Goal: Task Accomplishment & Management: Manage account settings

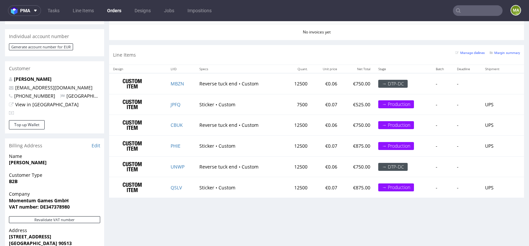
scroll to position [328, 0]
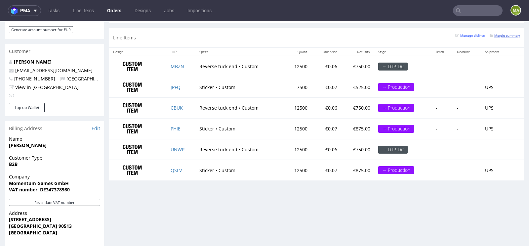
click at [496, 35] on small "Margin summary" at bounding box center [505, 36] width 30 height 4
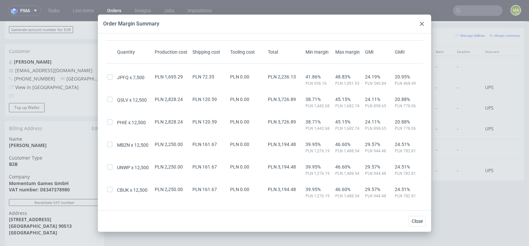
scroll to position [52, 0]
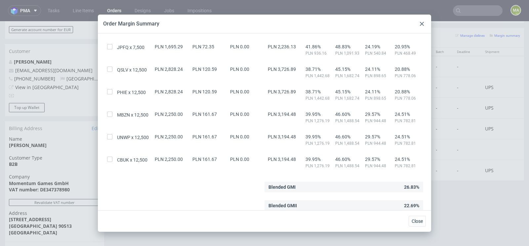
click at [424, 26] on div at bounding box center [422, 24] width 8 height 8
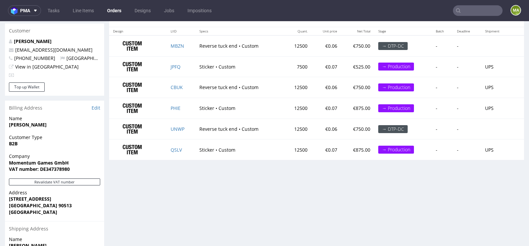
scroll to position [347, 0]
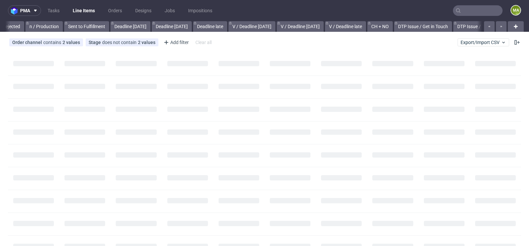
click at [476, 16] on nav "pma Tasks Line Items Orders Designs Jobs Impositions ma" at bounding box center [264, 10] width 529 height 21
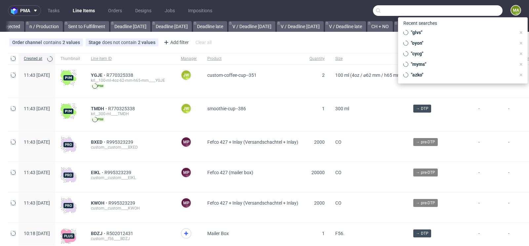
click at [476, 14] on input "text" at bounding box center [438, 10] width 130 height 11
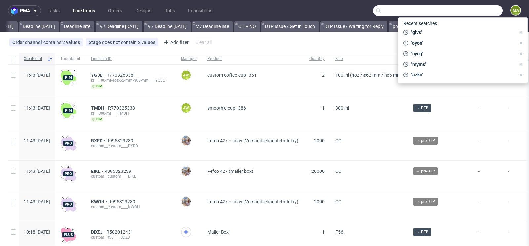
scroll to position [0, 748]
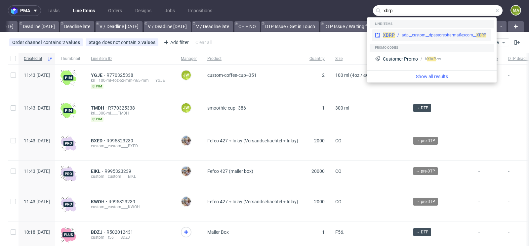
type input "xbrp"
click at [413, 37] on div "adp__custom__dpastorepharmaflexcom__ XBRP" at bounding box center [444, 35] width 85 height 6
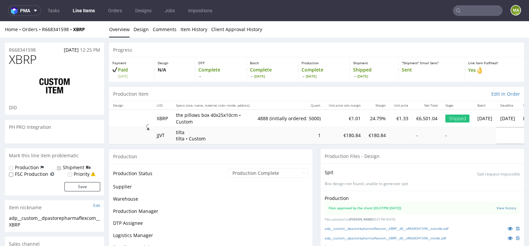
scroll to position [228, 0]
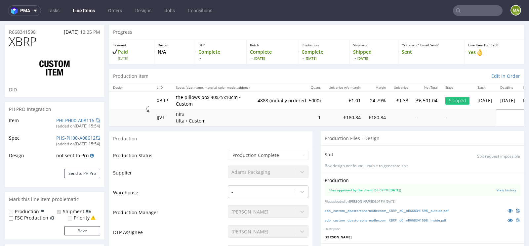
select select "in_progress"
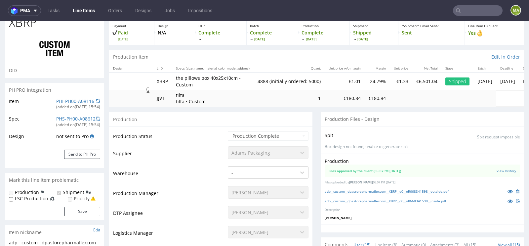
scroll to position [0, 0]
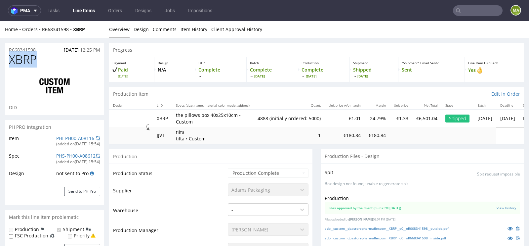
drag, startPoint x: 37, startPoint y: 59, endPoint x: 0, endPoint y: 59, distance: 37.4
copy span "XBRP"
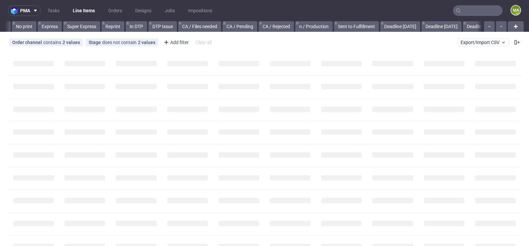
click at [469, 12] on input "text" at bounding box center [478, 10] width 50 height 11
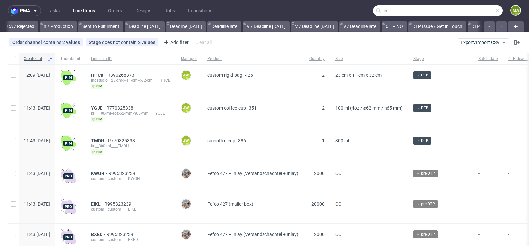
scroll to position [0, 748]
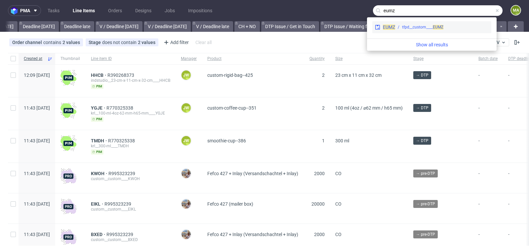
type input "eumz"
click at [427, 22] on div "EUMZ tfpd__custom____ EUMZ" at bounding box center [431, 27] width 119 height 12
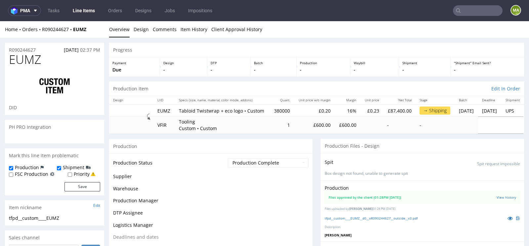
scroll to position [492, 0]
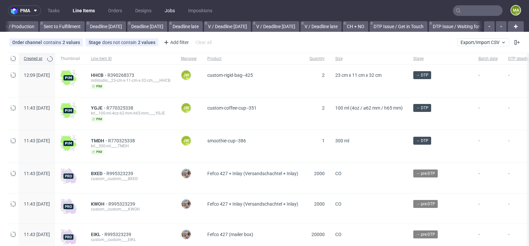
scroll to position [0, 748]
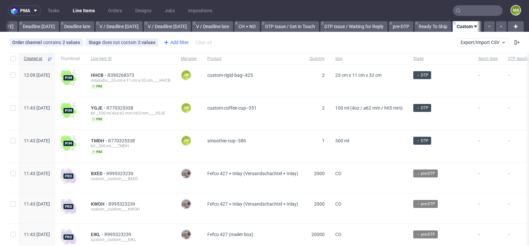
click at [169, 44] on div "Add filter" at bounding box center [175, 42] width 29 height 11
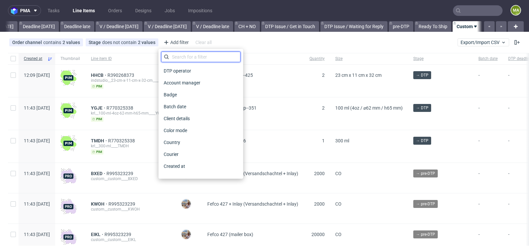
click at [175, 58] on input "text" at bounding box center [200, 57] width 79 height 11
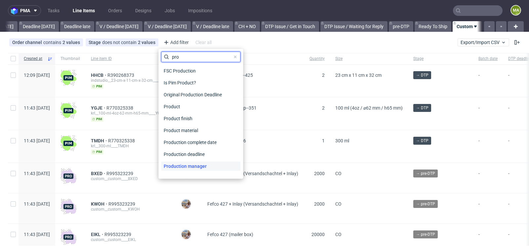
type input "pro"
click at [177, 167] on span "Production manager" at bounding box center [185, 165] width 48 height 9
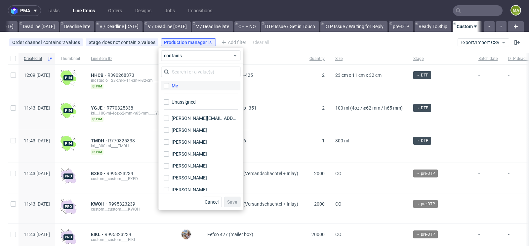
click at [181, 85] on label "Me" at bounding box center [200, 85] width 79 height 9
click at [169, 85] on input "Me" at bounding box center [166, 85] width 5 height 5
checkbox input "true"
click at [231, 203] on span "Save" at bounding box center [232, 201] width 10 height 5
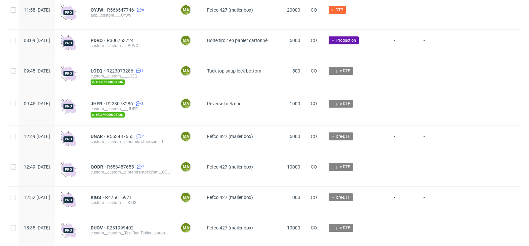
scroll to position [1699, 0]
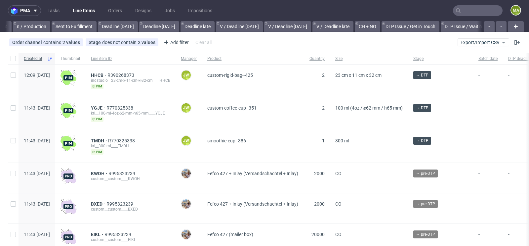
scroll to position [0, 748]
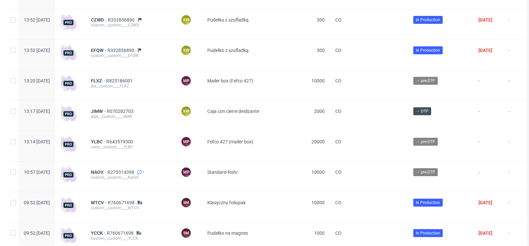
scroll to position [2991, 0]
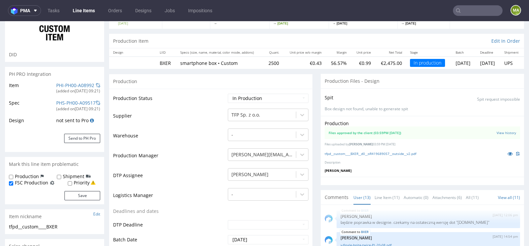
scroll to position [52, 0]
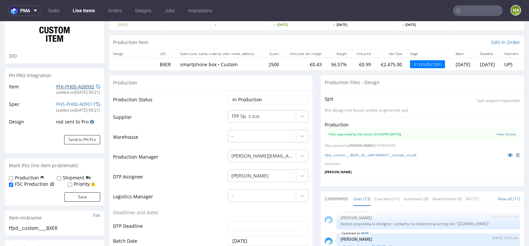
click at [82, 85] on link "PHI-PH00-A08992" at bounding box center [75, 86] width 38 height 6
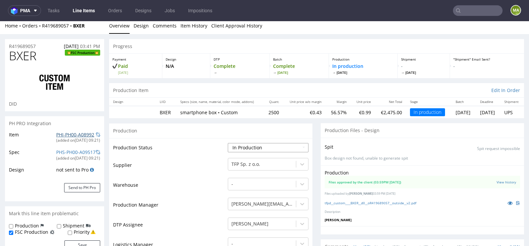
scroll to position [0, 0]
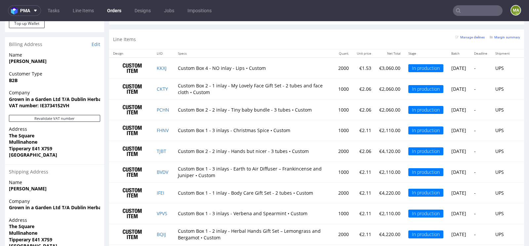
scroll to position [426, 0]
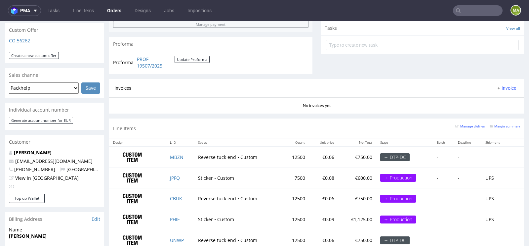
scroll to position [279, 0]
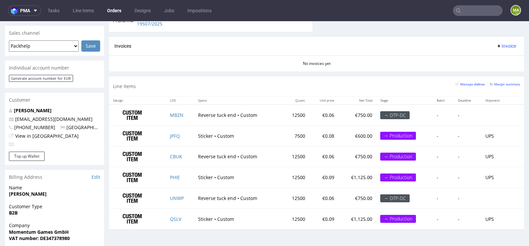
click at [501, 85] on div "Margin summary" at bounding box center [505, 83] width 30 height 7
click at [503, 83] on small "Margin summary" at bounding box center [505, 84] width 30 height 4
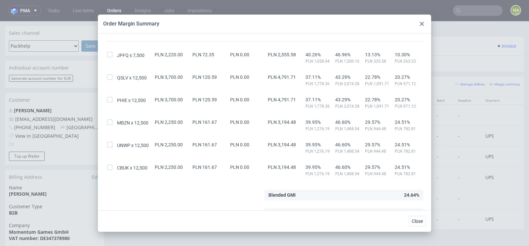
scroll to position [44, 0]
click at [181, 48] on div "JPFQ 7,500 PLN 2,220.00 PLN 72.35 PLN 0.00 PLN 2,555.58 40.26% PLN 1,028.94 46.…" at bounding box center [264, 55] width 317 height 17
click at [418, 219] on span "Close" at bounding box center [417, 221] width 11 height 5
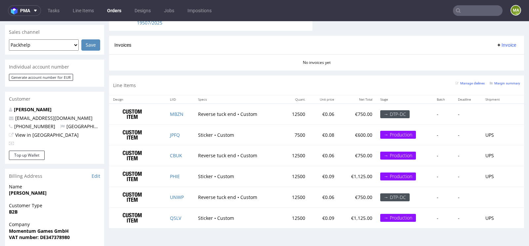
scroll to position [422, 0]
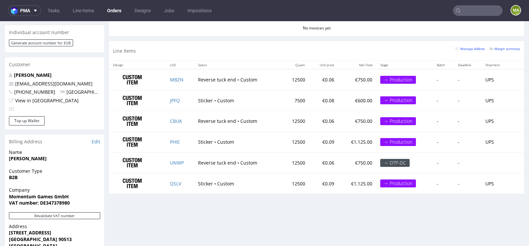
scroll to position [325, 0]
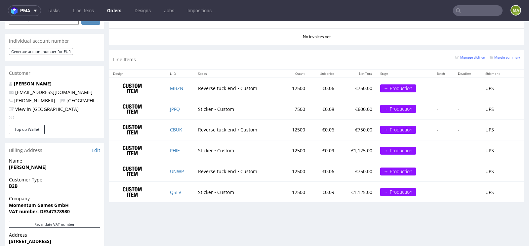
scroll to position [304, 0]
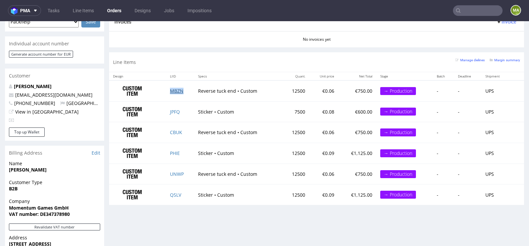
click at [180, 89] on link "MBZN" at bounding box center [177, 91] width 14 height 6
click at [175, 129] on link "CBUK" at bounding box center [176, 132] width 12 height 6
click at [179, 172] on link "UNWP" at bounding box center [177, 174] width 14 height 6
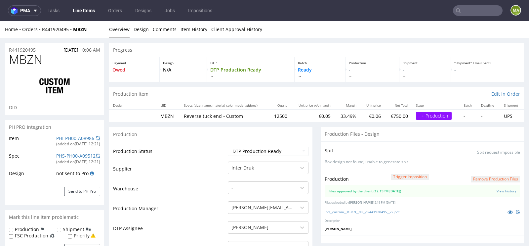
scroll to position [31, 0]
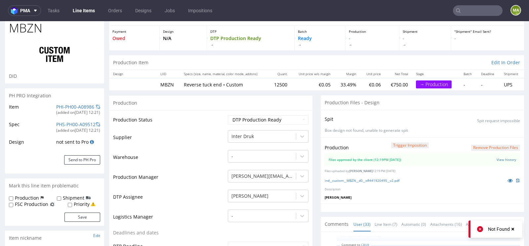
click at [70, 109] on div "PHI-PH00-A08986" at bounding box center [75, 106] width 38 height 7
click at [72, 106] on link "PHI-PH00-A08986" at bounding box center [75, 106] width 38 height 6
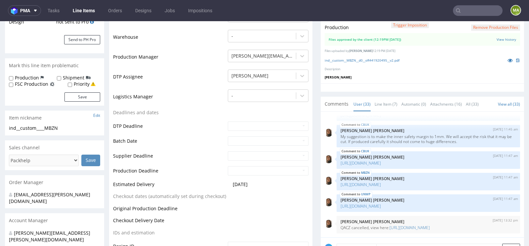
scroll to position [149, 0]
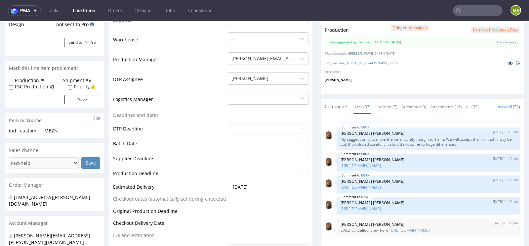
click at [508, 61] on icon at bounding box center [510, 63] width 5 height 5
click at [359, 64] on link "ind__custom__MBZN__d0__oR441920495__v2.pdf" at bounding box center [362, 63] width 75 height 5
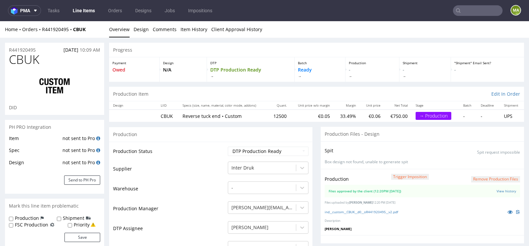
scroll to position [885, 0]
click at [82, 182] on button "Send to PH Pro" at bounding box center [82, 179] width 36 height 9
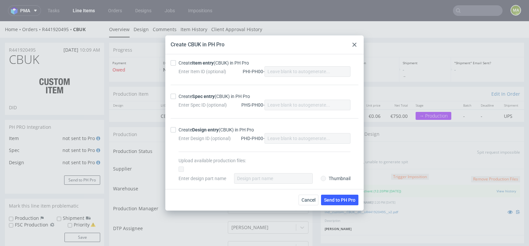
click at [221, 65] on div "Create Item entry (CBUK) in PH Pro" at bounding box center [214, 63] width 70 height 7
click at [176, 65] on input "Create Item entry (CBUK) in PH Pro" at bounding box center [173, 62] width 5 height 5
checkbox input "true"
click at [195, 97] on strong "Spec entry" at bounding box center [203, 96] width 22 height 5
click at [176, 97] on input "Create Spec entry (CBUK) in PH Pro" at bounding box center [173, 96] width 5 height 5
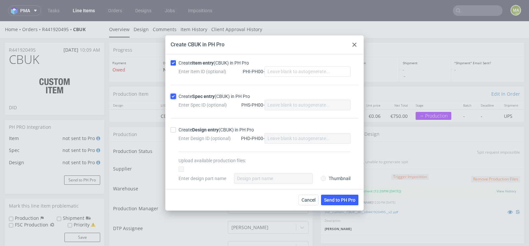
checkbox input "true"
click at [338, 198] on span "Send to PH Pro" at bounding box center [339, 199] width 31 height 5
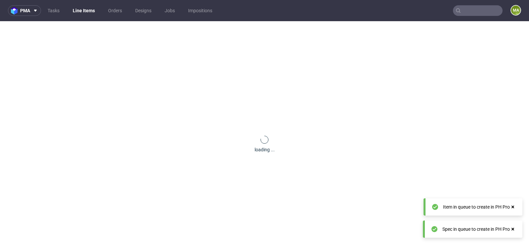
scroll to position [0, 0]
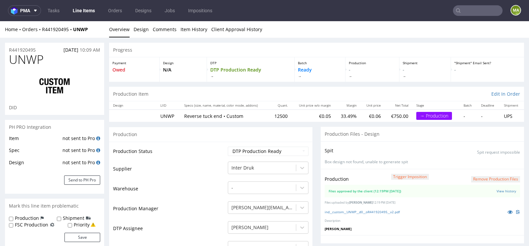
scroll to position [885, 0]
click at [79, 181] on button "Send to PH Pro" at bounding box center [82, 179] width 36 height 9
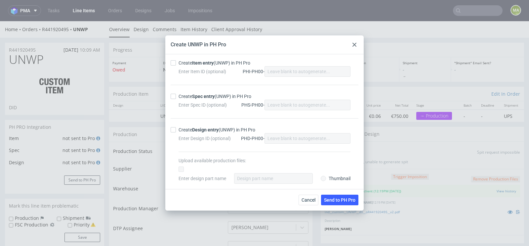
click at [195, 65] on strong "Item entry" at bounding box center [202, 62] width 21 height 5
click at [176, 65] on input "Create Item entry (UNWP) in PH Pro" at bounding box center [173, 62] width 5 height 5
checkbox input "true"
click at [188, 91] on div "Create Spec entry (UNWP) in PH Pro Enter Spec ID (optional) PHS-PH00-" at bounding box center [265, 101] width 188 height 33
click at [184, 94] on div "Create Spec entry (UNWP) in PH Pro" at bounding box center [215, 96] width 73 height 7
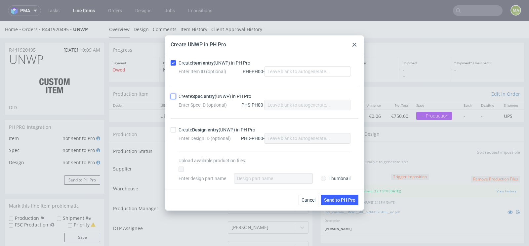
click at [176, 94] on input "Create Spec entry (UNWP) in PH Pro" at bounding box center [173, 96] width 5 height 5
checkbox input "true"
click at [348, 203] on button "Send to PH Pro" at bounding box center [339, 199] width 37 height 11
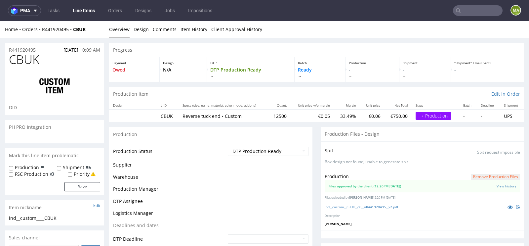
scroll to position [885, 0]
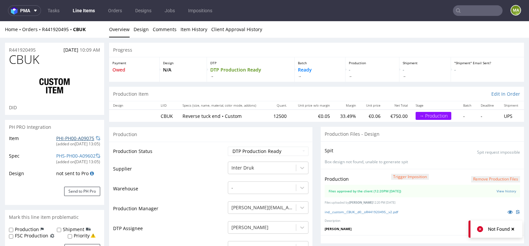
click at [77, 137] on link "PHI-PH00-A09075" at bounding box center [75, 138] width 38 height 6
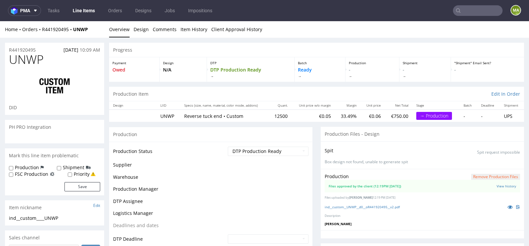
scroll to position [885, 0]
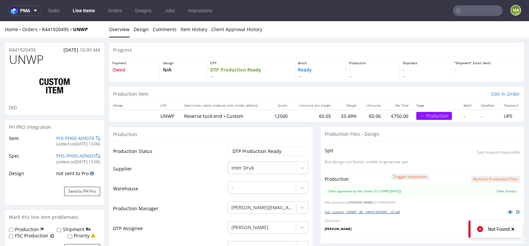
click at [343, 211] on link "ind__custom__UNWP__d0__oR441920495__v2.pdf" at bounding box center [362, 211] width 75 height 5
click at [76, 140] on link "PHI-PH00-A09076" at bounding box center [75, 138] width 38 height 6
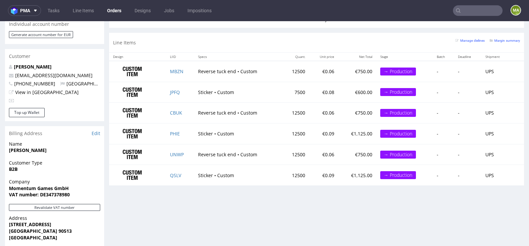
scroll to position [316, 0]
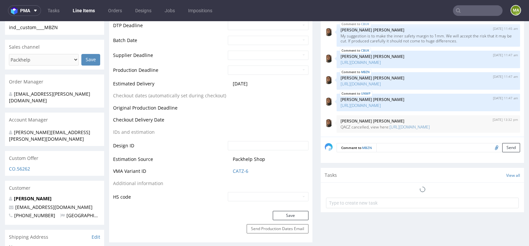
scroll to position [274, 0]
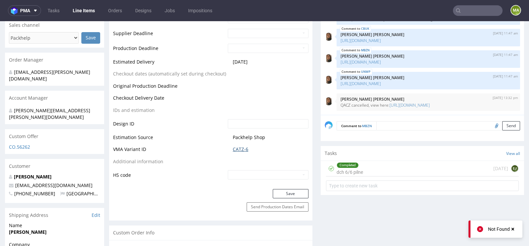
click at [243, 148] on link "CATZ-6" at bounding box center [241, 149] width 16 height 7
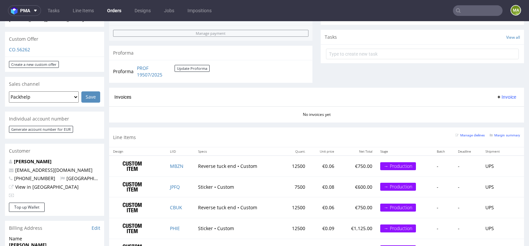
scroll to position [255, 0]
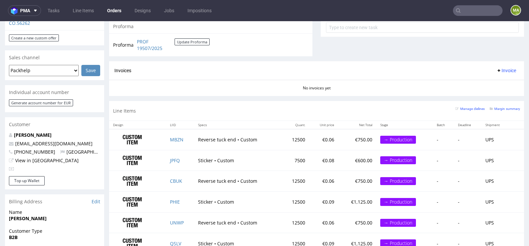
click at [502, 112] on div "Manage dielines Margin summary" at bounding box center [487, 111] width 65 height 12
click at [504, 108] on small "Margin summary" at bounding box center [505, 109] width 30 height 4
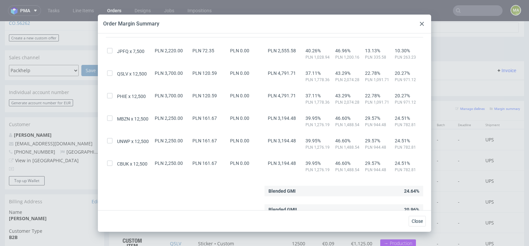
scroll to position [52, 0]
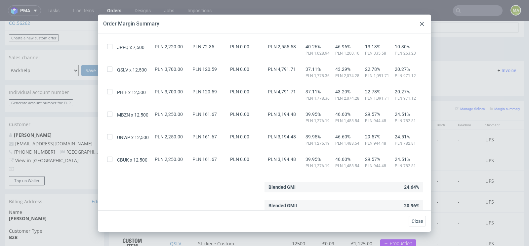
click at [421, 25] on icon at bounding box center [422, 24] width 4 height 4
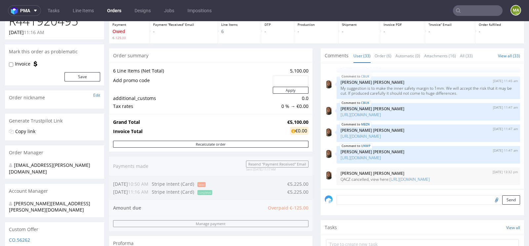
scroll to position [0, 0]
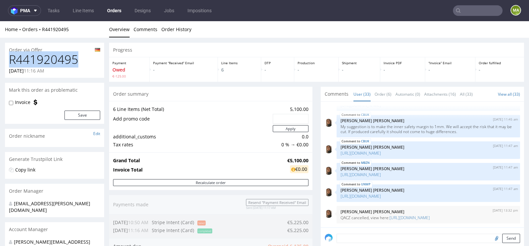
drag, startPoint x: 80, startPoint y: 63, endPoint x: 0, endPoint y: 66, distance: 80.1
copy h1
drag, startPoint x: 85, startPoint y: 56, endPoint x: 0, endPoint y: 61, distance: 84.8
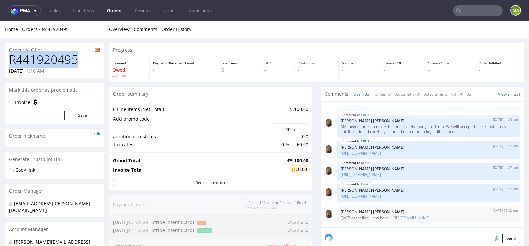
copy h1 "R441920495"
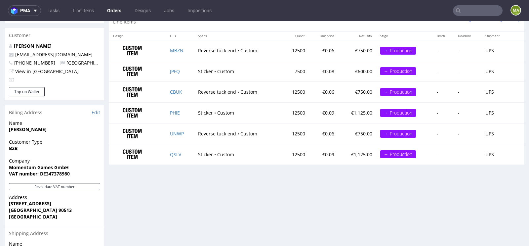
scroll to position [343, 0]
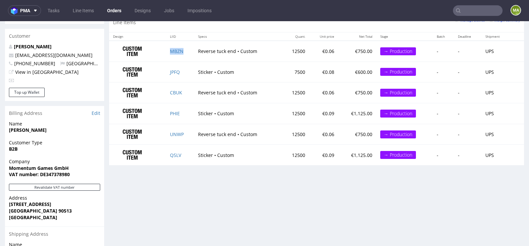
click at [175, 52] on td "MBZN" at bounding box center [180, 51] width 28 height 21
click at [175, 51] on link "MBZN" at bounding box center [177, 51] width 14 height 6
click at [174, 87] on td "CBUK" at bounding box center [180, 92] width 28 height 21
click at [172, 90] on link "CBUK" at bounding box center [176, 92] width 12 height 6
click at [169, 129] on td "UNWP" at bounding box center [180, 134] width 28 height 21
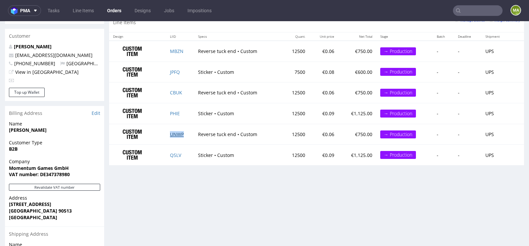
click at [172, 131] on link "UNWP" at bounding box center [177, 134] width 14 height 6
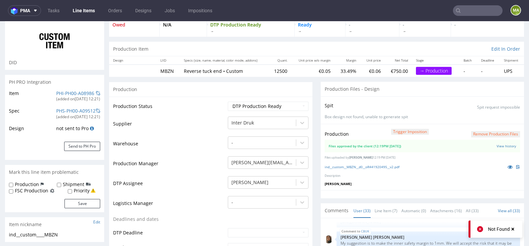
scroll to position [61, 0]
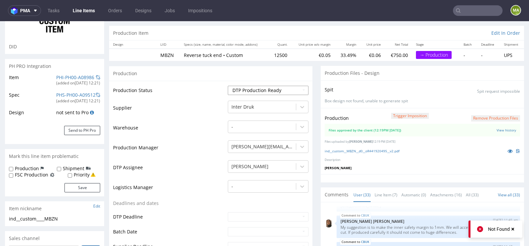
click at [269, 91] on select "Waiting for Artwork Waiting for Diecut Waiting for Mockup Waiting for DTP Waiti…" at bounding box center [268, 90] width 81 height 9
select select "production_in_process"
click at [228, 86] on select "Waiting for Artwork Waiting for Diecut Waiting for Mockup Waiting for DTP Waiti…" at bounding box center [268, 90] width 81 height 9
click at [192, 144] on td "Production Manager" at bounding box center [169, 150] width 113 height 20
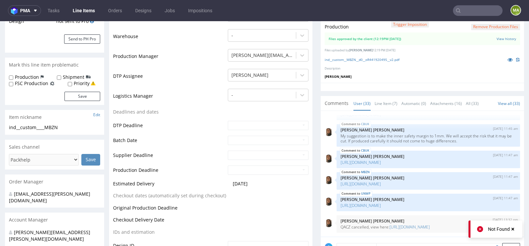
scroll to position [153, 0]
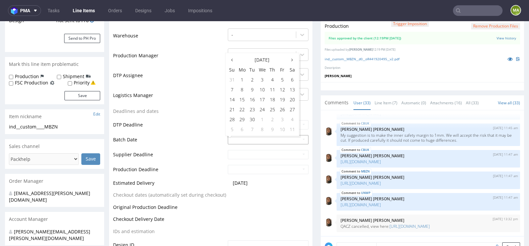
click at [237, 138] on input "text" at bounding box center [268, 139] width 81 height 9
click at [244, 98] on td "15" at bounding box center [242, 99] width 10 height 10
type input "2025-09-15"
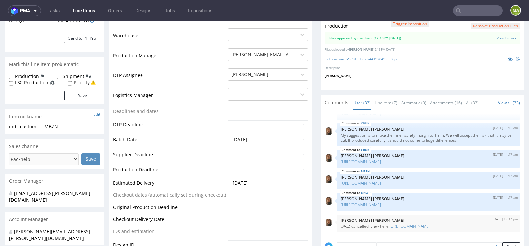
click at [196, 149] on td "Supplier Deadline" at bounding box center [169, 156] width 113 height 15
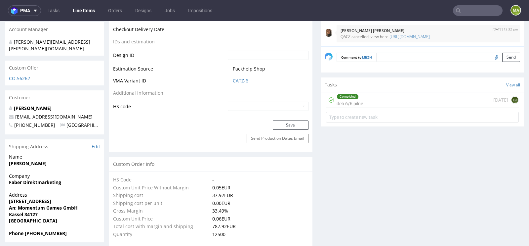
scroll to position [348, 0]
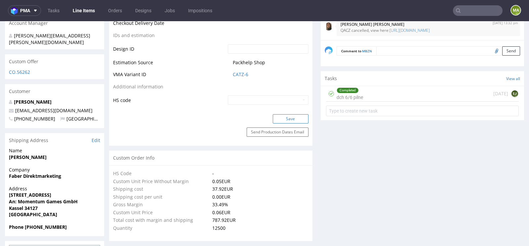
click at [294, 118] on button "Save" at bounding box center [291, 118] width 36 height 9
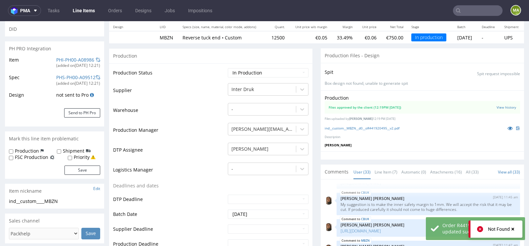
scroll to position [0, 0]
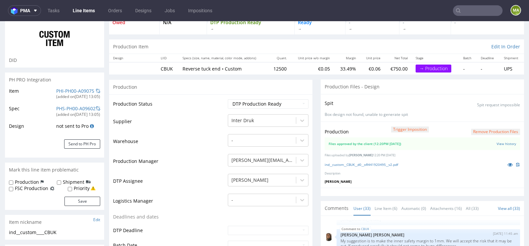
scroll to position [69, 0]
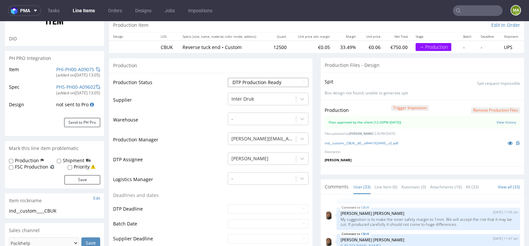
click at [264, 79] on select "Waiting for Artwork Waiting for Diecut Waiting for Mockup Waiting for DTP Waiti…" at bounding box center [268, 82] width 81 height 9
select select "production_in_process"
click at [228, 78] on select "Waiting for Artwork Waiting for Diecut Waiting for Mockup Waiting for DTP Waiti…" at bounding box center [268, 82] width 81 height 9
click at [172, 157] on td "DTP Assignee" at bounding box center [169, 161] width 113 height 20
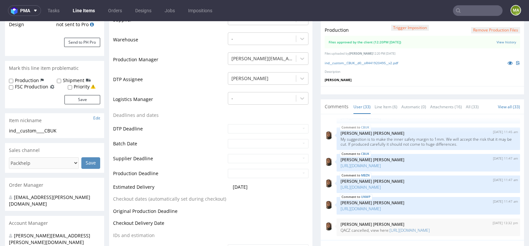
scroll to position [170, 0]
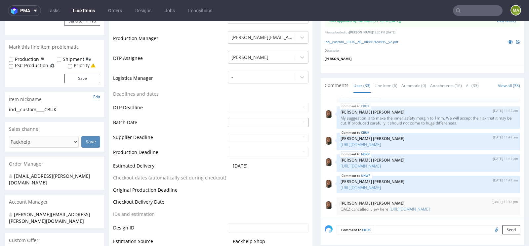
click at [237, 123] on input "text" at bounding box center [268, 122] width 81 height 9
click at [242, 80] on td "15" at bounding box center [242, 82] width 10 height 10
type input "2025-09-15"
click at [185, 133] on td "Supplier Deadline" at bounding box center [169, 139] width 113 height 15
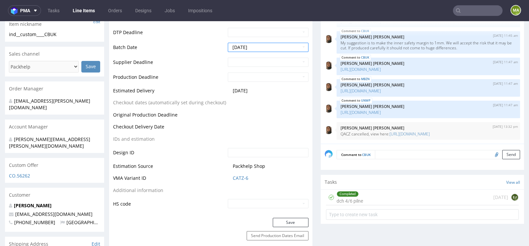
scroll to position [314, 0]
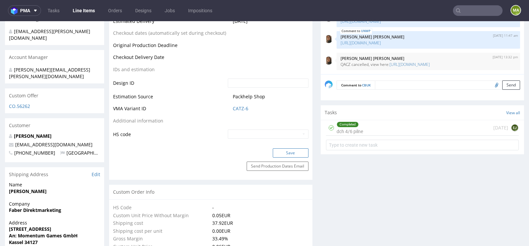
click at [292, 154] on button "Save" at bounding box center [291, 152] width 36 height 9
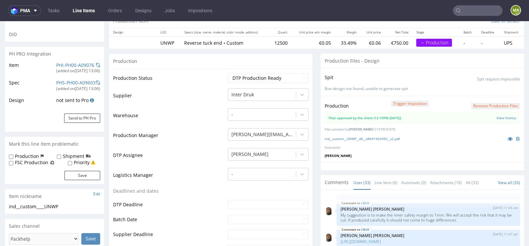
scroll to position [106, 0]
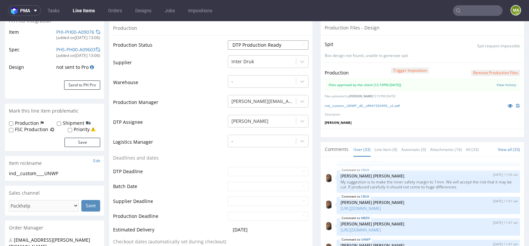
click at [266, 46] on select "Waiting for Artwork Waiting for Diecut Waiting for Mockup Waiting for DTP Waiti…" at bounding box center [268, 44] width 81 height 9
select select "production_in_process"
click at [228, 40] on select "Waiting for Artwork Waiting for Diecut Waiting for Mockup Waiting for DTP Waiti…" at bounding box center [268, 44] width 81 height 9
click at [180, 126] on td "DTP Assignee" at bounding box center [169, 124] width 113 height 20
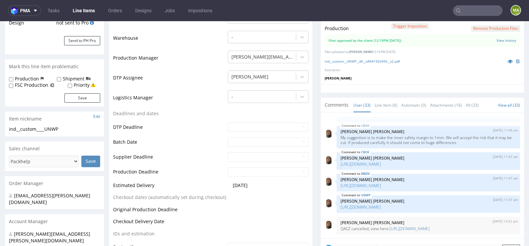
scroll to position [151, 0]
click at [231, 140] on input "text" at bounding box center [268, 141] width 81 height 9
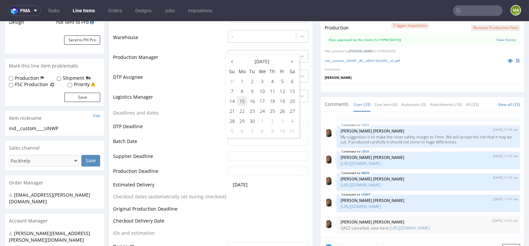
click at [243, 101] on td "15" at bounding box center [242, 101] width 10 height 10
type input "2025-09-15"
click at [172, 173] on td "Production Deadline" at bounding box center [169, 173] width 113 height 15
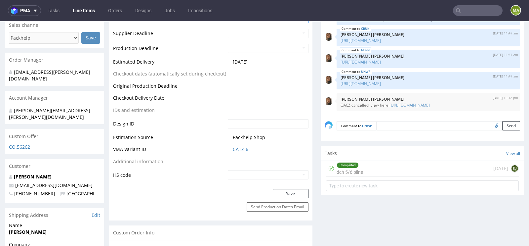
scroll to position [361, 0]
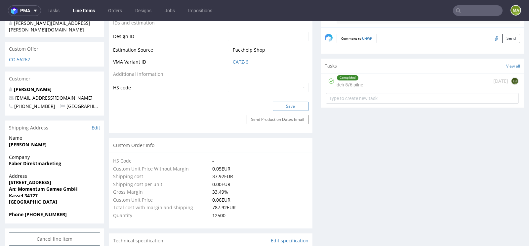
click at [296, 104] on button "Save" at bounding box center [291, 106] width 36 height 9
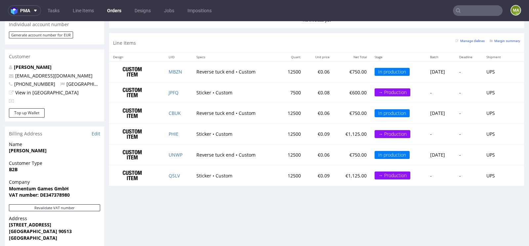
scroll to position [885, 0]
click at [169, 91] on link "JPFQ" at bounding box center [174, 92] width 10 height 6
click at [172, 131] on link "PHIE" at bounding box center [174, 134] width 10 height 6
click at [172, 172] on link "QSLV" at bounding box center [174, 175] width 11 height 6
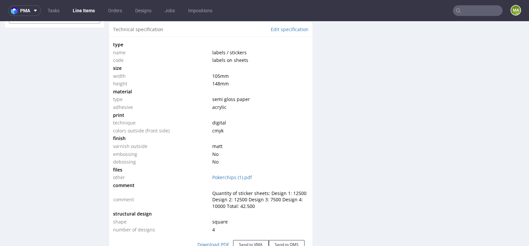
scroll to position [571, 0]
click at [293, 30] on link "Edit specification" at bounding box center [290, 30] width 38 height 7
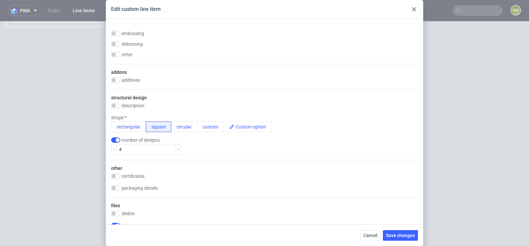
scroll to position [372, 0]
click at [115, 143] on button "button" at bounding box center [113, 148] width 5 height 11
type input "3"
click at [117, 137] on input "checkbox" at bounding box center [115, 139] width 9 height 5
checkbox input "false"
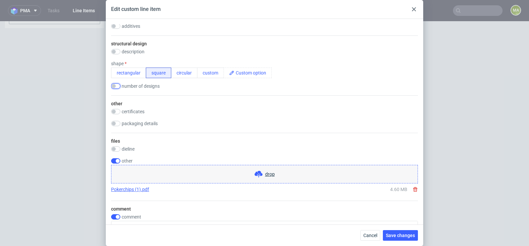
scroll to position [441, 0]
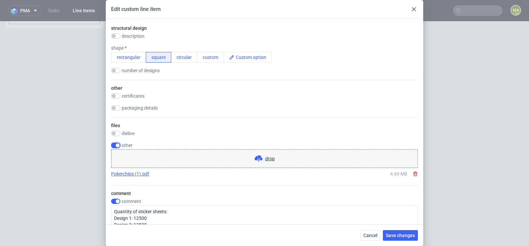
click at [117, 145] on input "checkbox" at bounding box center [115, 145] width 9 height 5
checkbox input "false"
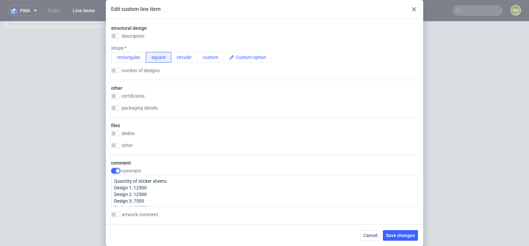
click at [116, 168] on input "checkbox" at bounding box center [115, 170] width 9 height 5
checkbox input "false"
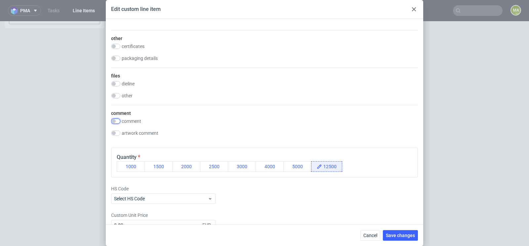
scroll to position [502, 0]
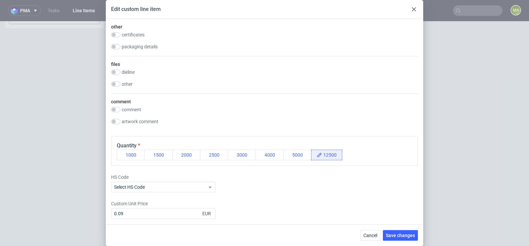
click at [405, 229] on div "Cancel Save changes" at bounding box center [264, 234] width 317 height 21
click at [403, 232] on button "Save changes" at bounding box center [400, 235] width 35 height 11
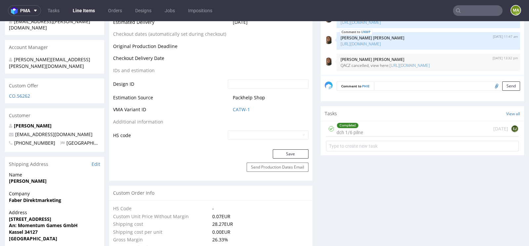
scroll to position [0, 0]
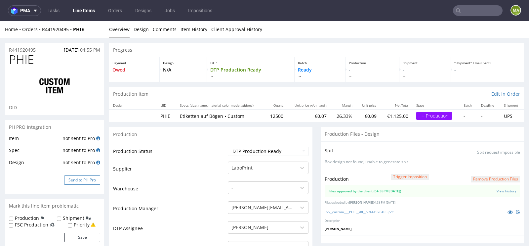
click at [88, 176] on button "Send to PH Pro" at bounding box center [82, 179] width 36 height 9
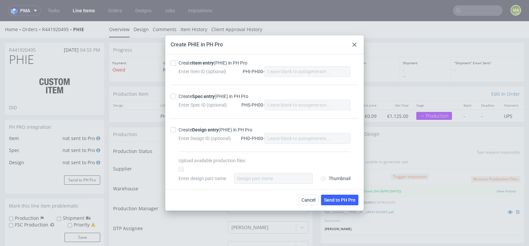
click at [219, 60] on div "Create Item entry (PHIE) in PH Pro" at bounding box center [213, 63] width 69 height 7
click at [176, 60] on input "Create Item entry (PHIE) in PH Pro" at bounding box center [173, 62] width 5 height 5
checkbox input "true"
click at [196, 94] on strong "Spec entry" at bounding box center [203, 96] width 22 height 5
click at [176, 94] on input "Create Spec entry (PHIE) in PH Pro" at bounding box center [173, 96] width 5 height 5
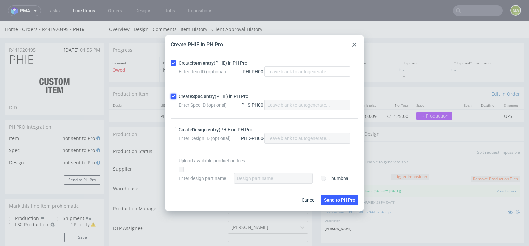
checkbox input "true"
click at [346, 197] on span "Send to PH Pro" at bounding box center [339, 199] width 31 height 5
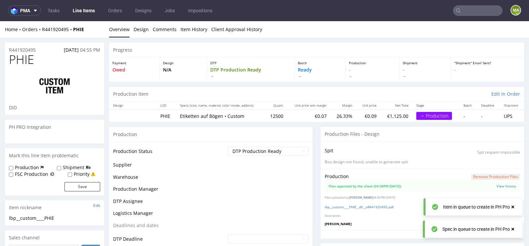
scroll to position [885, 0]
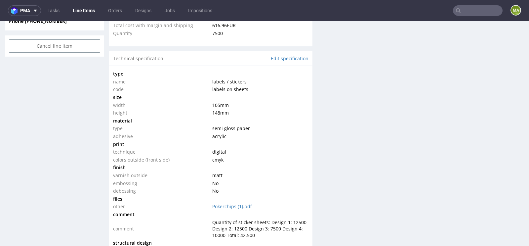
scroll to position [538, 0]
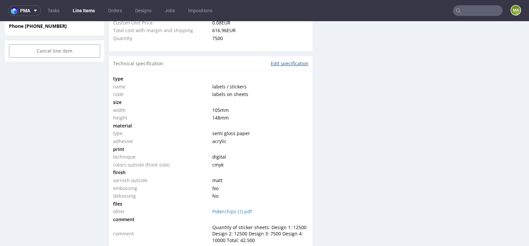
click at [288, 61] on link "Edit specification" at bounding box center [290, 63] width 38 height 7
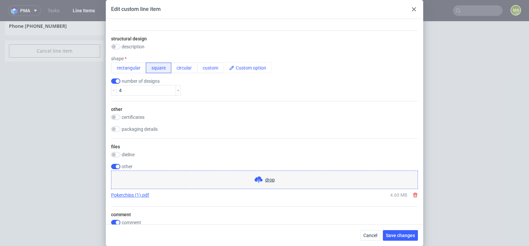
scroll to position [430, 0]
click at [116, 79] on input "checkbox" at bounding box center [115, 81] width 9 height 5
checkbox input "false"
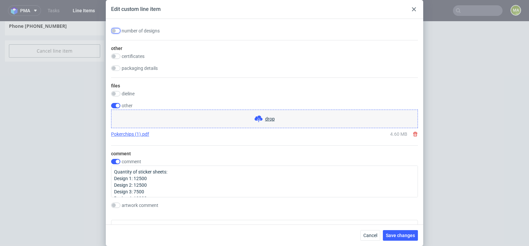
scroll to position [496, 0]
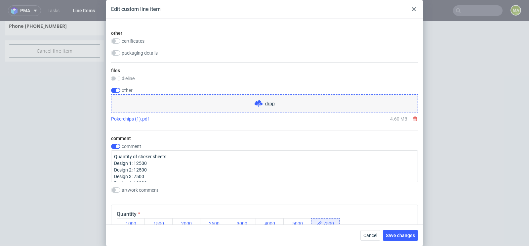
click at [117, 85] on div "files dieline drop other drop Pokerchips (1).pdf 4.60 MB" at bounding box center [264, 96] width 307 height 68
click at [116, 88] on input "checkbox" at bounding box center [115, 90] width 9 height 5
checkbox input "false"
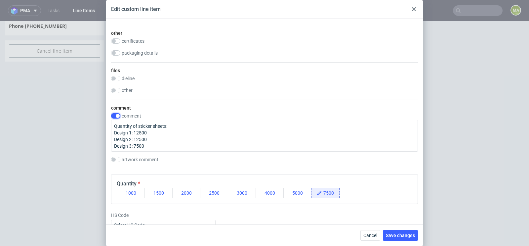
click at [114, 113] on input "checkbox" at bounding box center [115, 115] width 9 height 5
checkbox input "false"
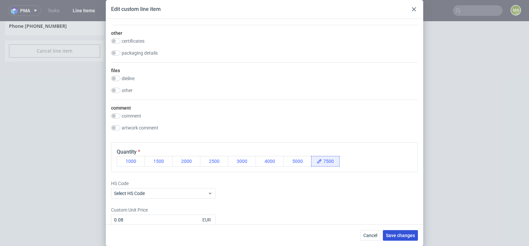
click at [404, 236] on span "Save changes" at bounding box center [400, 235] width 29 height 5
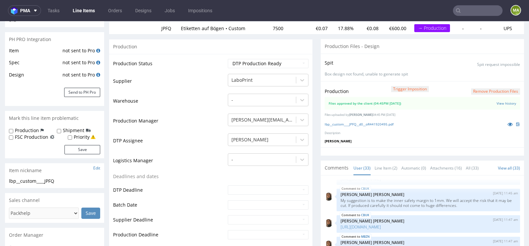
scroll to position [0, 0]
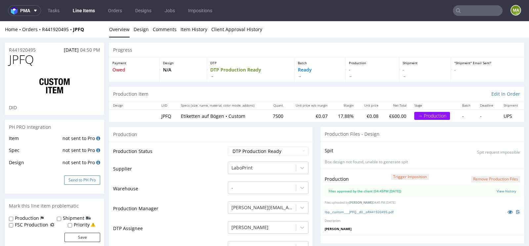
click at [78, 180] on button "Send to PH Pro" at bounding box center [82, 179] width 36 height 9
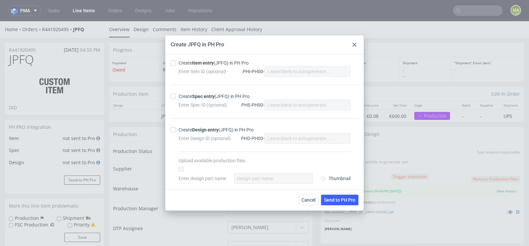
click at [188, 65] on div "Create Item entry (JPFQ) in PH Pro" at bounding box center [214, 63] width 70 height 7
click at [176, 65] on input "Create Item entry (JPFQ) in PH Pro" at bounding box center [173, 62] width 5 height 5
checkbox input "true"
click at [194, 94] on strong "Spec entry" at bounding box center [203, 96] width 22 height 5
click at [176, 94] on input "Create Spec entry (JPFQ) in PH Pro" at bounding box center [173, 96] width 5 height 5
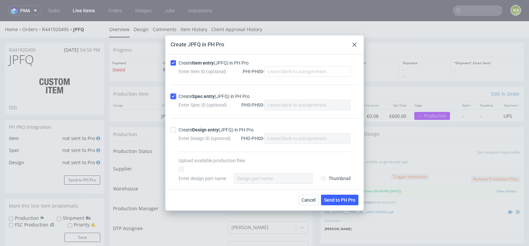
checkbox input "true"
click at [347, 200] on span "Send to PH Pro" at bounding box center [339, 199] width 31 height 5
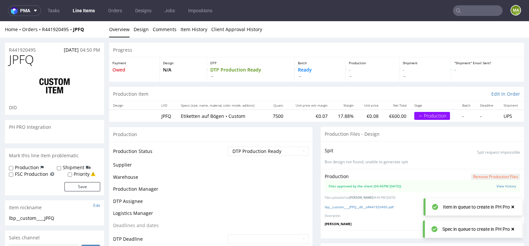
scroll to position [885, 0]
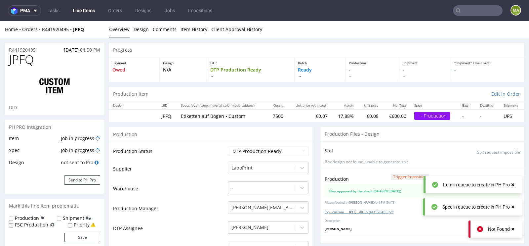
click at [360, 212] on link "lbp__custom____JPFQ__d0__oR441920495.pdf" at bounding box center [359, 211] width 69 height 5
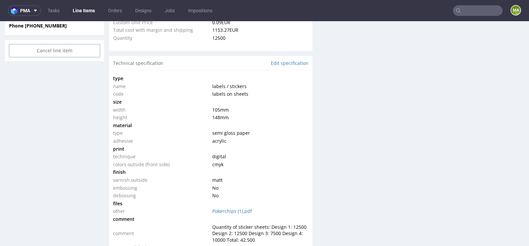
scroll to position [530, 0]
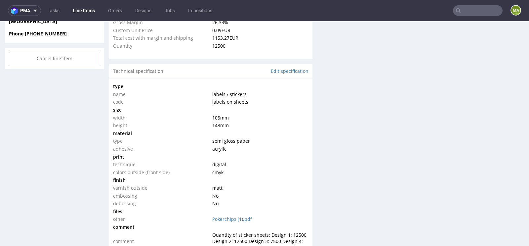
click at [297, 73] on div "Technical specification Edit specification" at bounding box center [210, 71] width 203 height 15
click at [299, 71] on link "Edit specification" at bounding box center [290, 71] width 38 height 7
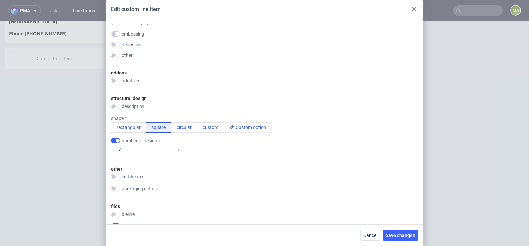
scroll to position [391, 0]
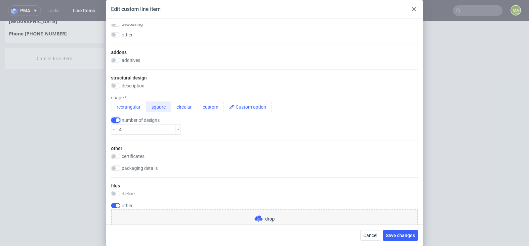
click at [113, 120] on input "checkbox" at bounding box center [115, 119] width 9 height 5
checkbox input "false"
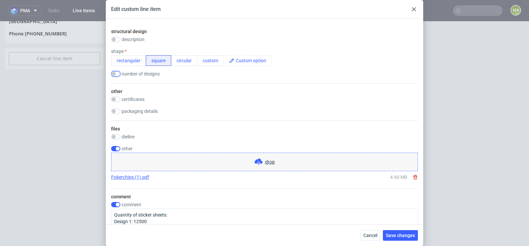
scroll to position [440, 0]
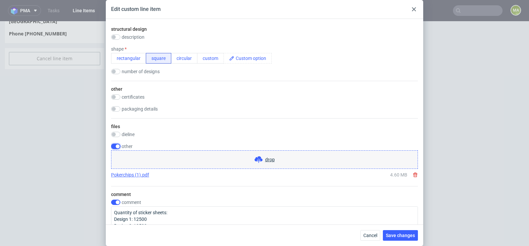
click at [119, 145] on input "checkbox" at bounding box center [115, 145] width 9 height 5
checkbox input "false"
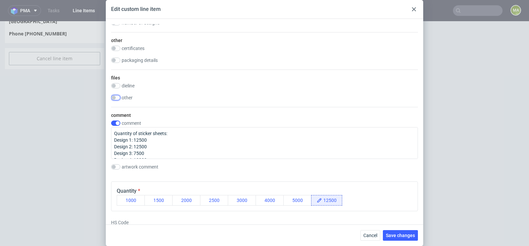
scroll to position [502, 0]
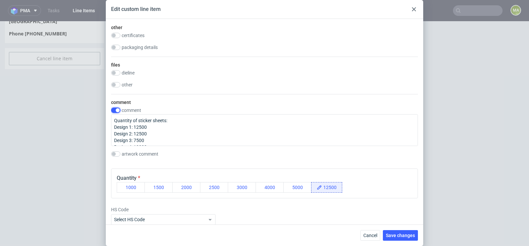
click at [116, 108] on input "checkbox" at bounding box center [115, 109] width 9 height 5
checkbox input "false"
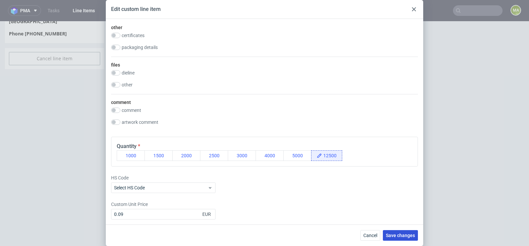
click at [397, 237] on span "Save changes" at bounding box center [400, 235] width 29 height 5
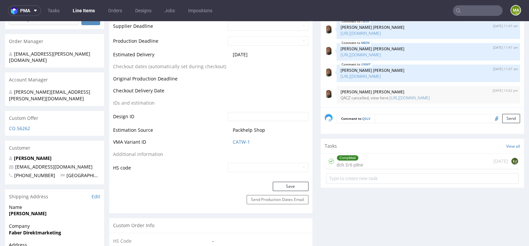
scroll to position [0, 0]
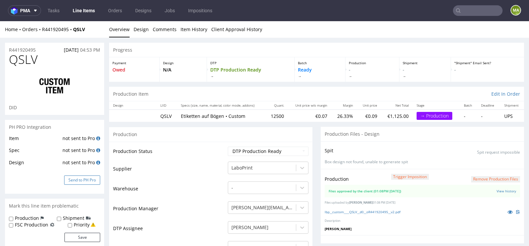
click at [74, 178] on button "Send to PH Pro" at bounding box center [82, 179] width 36 height 9
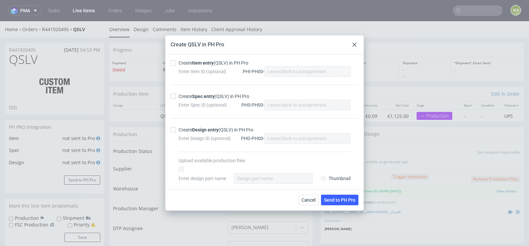
click at [189, 62] on div "Create Item entry (QSLV) in PH Pro" at bounding box center [214, 63] width 70 height 7
click at [176, 62] on input "Create Item entry (QSLV) in PH Pro" at bounding box center [173, 62] width 5 height 5
checkbox input "true"
click at [191, 97] on div "Create Spec entry (QSLV) in PH Pro" at bounding box center [214, 96] width 71 height 7
click at [176, 97] on input "Create Spec entry (QSLV) in PH Pro" at bounding box center [173, 96] width 5 height 5
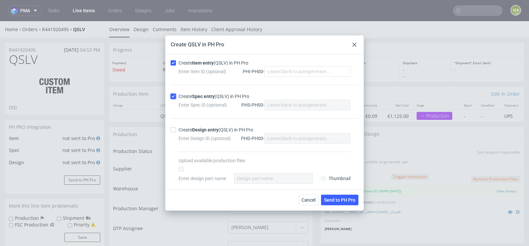
checkbox input "true"
click at [346, 195] on button "Send to PH Pro" at bounding box center [339, 199] width 37 height 11
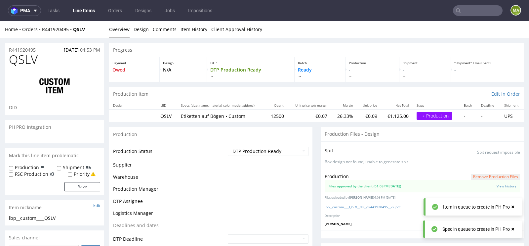
scroll to position [885, 0]
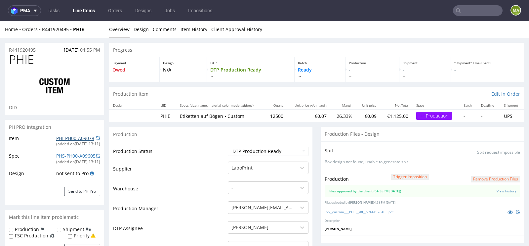
scroll to position [885, 0]
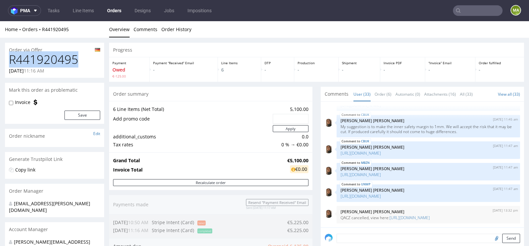
drag, startPoint x: 78, startPoint y: 58, endPoint x: 0, endPoint y: 61, distance: 77.8
copy h1 "R441920495"
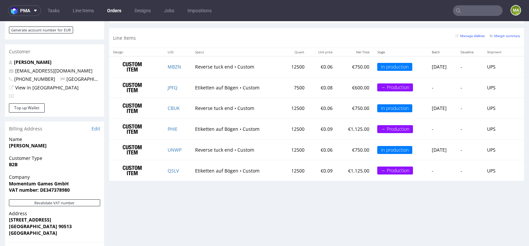
scroll to position [328, 0]
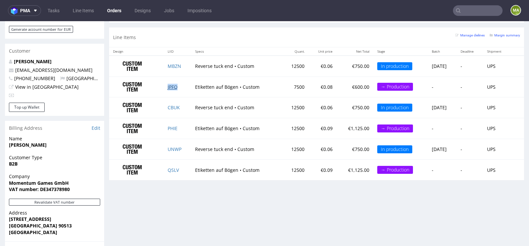
click at [174, 84] on link "JPFQ" at bounding box center [173, 87] width 10 height 6
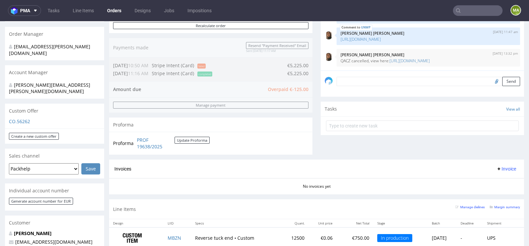
scroll to position [0, 0]
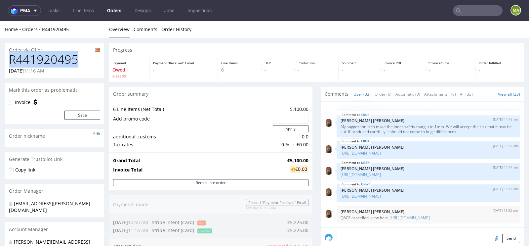
drag, startPoint x: 81, startPoint y: 61, endPoint x: 0, endPoint y: 61, distance: 81.3
copy h1 "R441920495"
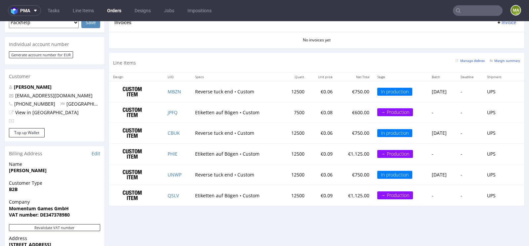
scroll to position [310, 0]
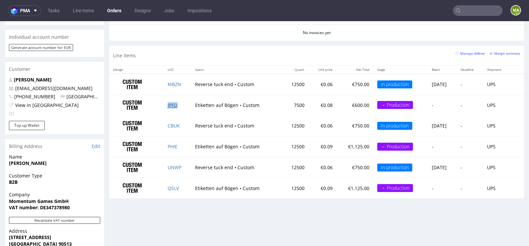
click at [169, 103] on link "JPFQ" at bounding box center [173, 105] width 10 height 6
click at [168, 145] on link "PHIE" at bounding box center [173, 146] width 10 height 6
click at [168, 186] on link "QSLV" at bounding box center [173, 188] width 11 height 6
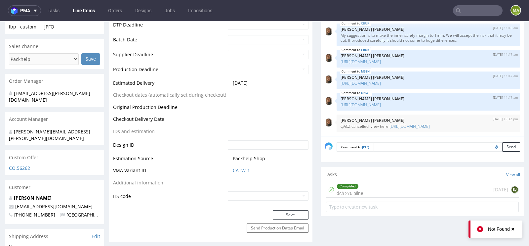
scroll to position [277, 0]
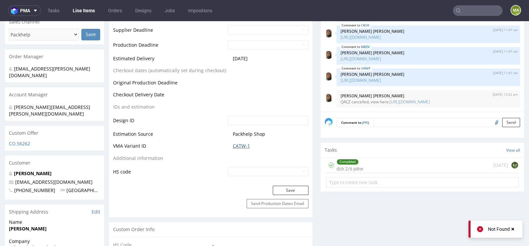
click at [238, 145] on link "CATW-1" at bounding box center [241, 146] width 17 height 7
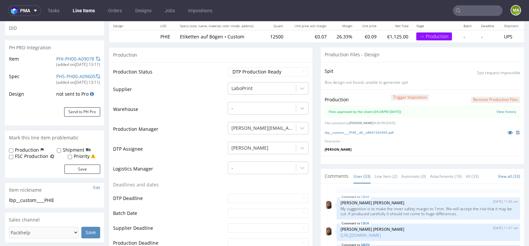
scroll to position [107, 0]
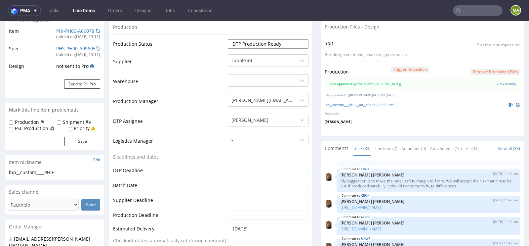
click at [265, 44] on select "Waiting for Artwork Waiting for Diecut Waiting for Mockup Waiting for DTP Waiti…" at bounding box center [268, 43] width 81 height 9
select select "production_in_process"
click at [228, 39] on select "Waiting for Artwork Waiting for Diecut Waiting for Mockup Waiting for DTP Waiti…" at bounding box center [268, 43] width 81 height 9
click at [237, 183] on input "text" at bounding box center [268, 185] width 81 height 9
click at [242, 147] on td "15" at bounding box center [242, 145] width 10 height 10
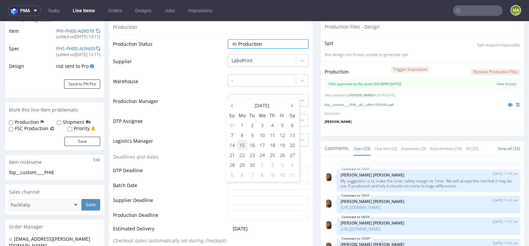
type input "[DATE]"
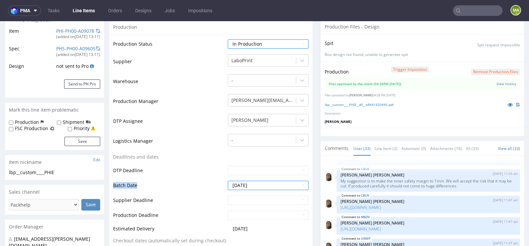
click at [200, 181] on td "Batch Date" at bounding box center [169, 187] width 113 height 15
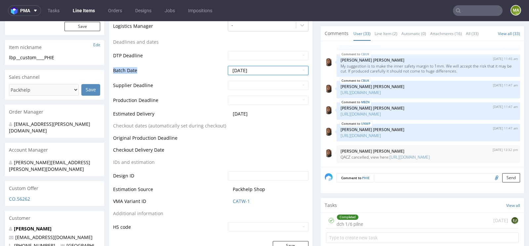
scroll to position [233, 0]
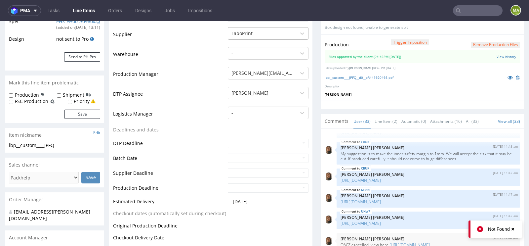
scroll to position [112, 0]
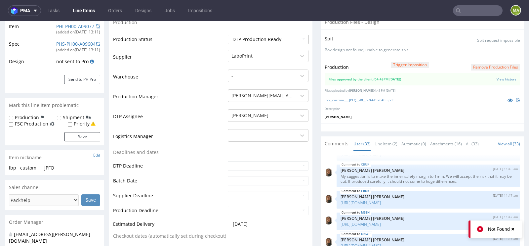
click at [260, 39] on select "Waiting for Artwork Waiting for Diecut Waiting for Mockup Waiting for DTP Waiti…" at bounding box center [268, 39] width 81 height 9
select select "production_in_process"
click at [228, 35] on select "Waiting for Artwork Waiting for Diecut Waiting for Mockup Waiting for DTP Waiti…" at bounding box center [268, 39] width 81 height 9
click at [179, 129] on td "Logistics Manager" at bounding box center [169, 138] width 113 height 20
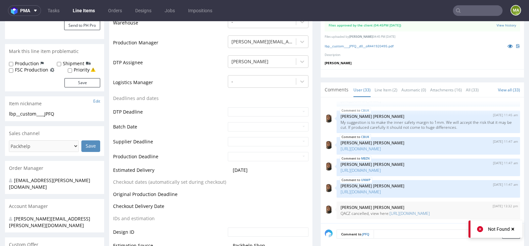
scroll to position [170, 0]
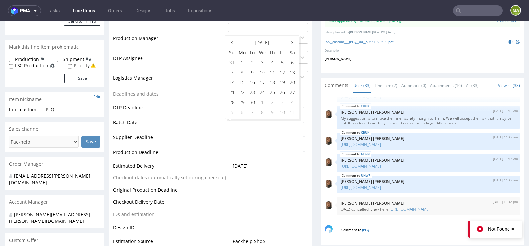
click at [236, 120] on input "text" at bounding box center [268, 122] width 81 height 9
click at [243, 83] on td "15" at bounding box center [242, 82] width 10 height 10
type input "2025-09-15"
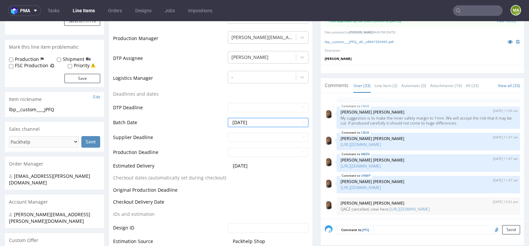
click at [206, 124] on td "Batch Date" at bounding box center [169, 124] width 113 height 15
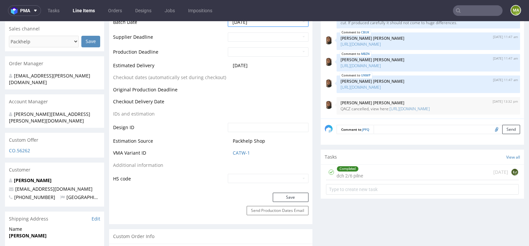
scroll to position [319, 0]
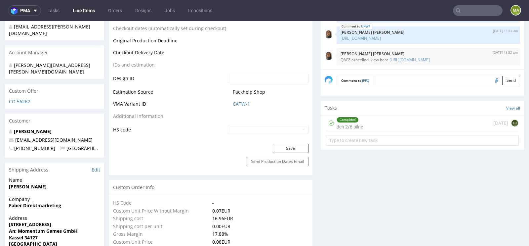
click at [282, 147] on button "Save" at bounding box center [291, 147] width 36 height 9
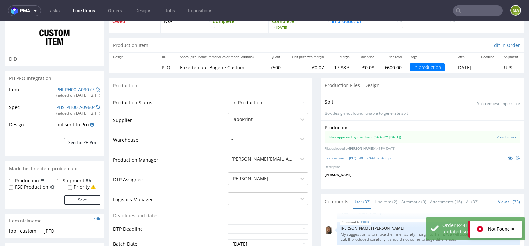
scroll to position [0, 0]
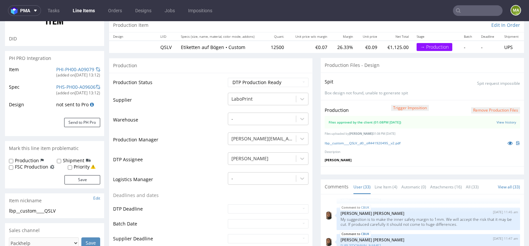
scroll to position [106, 0]
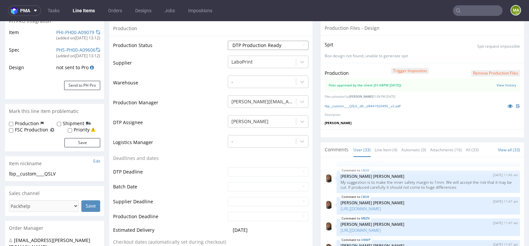
click at [262, 47] on select "Waiting for Artwork Waiting for Diecut Waiting for Mockup Waiting for DTP Waiti…" at bounding box center [268, 45] width 81 height 9
select select "production_in_process"
click at [228, 41] on select "Waiting for Artwork Waiting for Diecut Waiting for Mockup Waiting for DTP Waiti…" at bounding box center [268, 45] width 81 height 9
click at [200, 120] on td "DTP Assignee" at bounding box center [169, 124] width 113 height 20
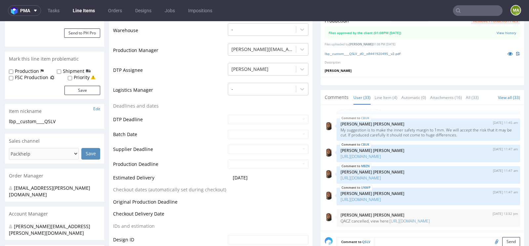
scroll to position [159, 0]
click at [240, 132] on input "text" at bounding box center [268, 133] width 81 height 9
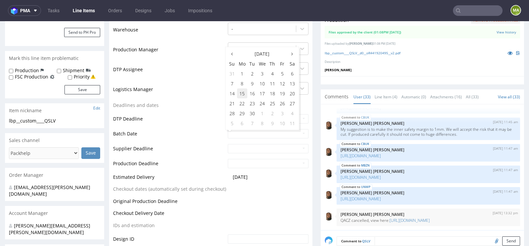
click at [241, 95] on td "15" at bounding box center [242, 93] width 10 height 10
type input "2025-09-15"
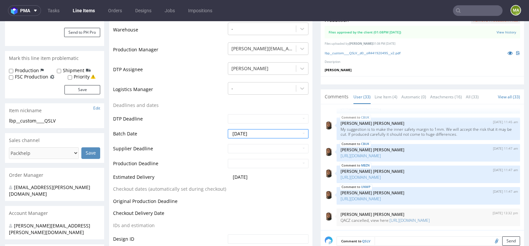
click at [201, 131] on td "Batch Date" at bounding box center [169, 135] width 113 height 15
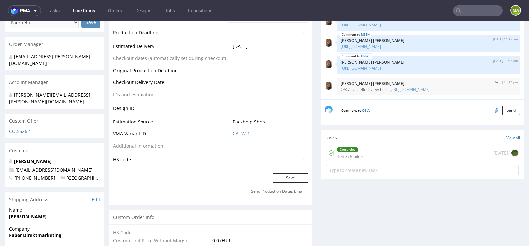
scroll to position [299, 0]
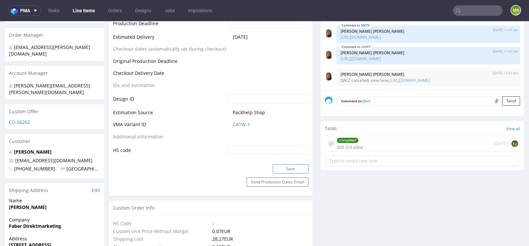
click at [297, 165] on button "Save" at bounding box center [291, 168] width 36 height 9
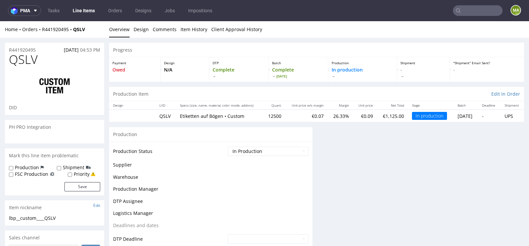
scroll to position [0, 0]
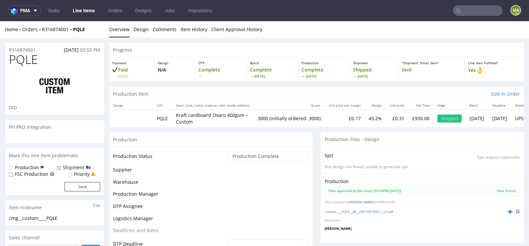
scroll to position [111, 0]
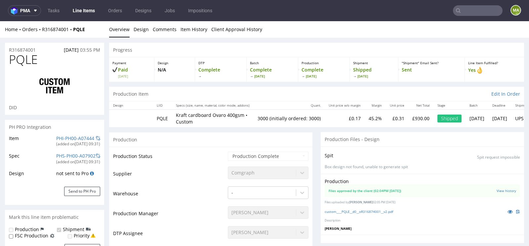
select select "in_progress"
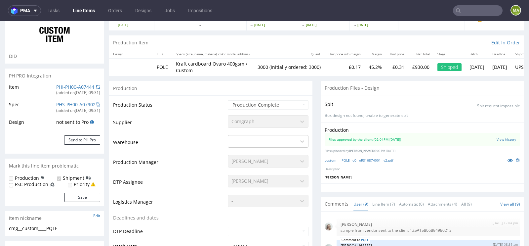
scroll to position [64, 0]
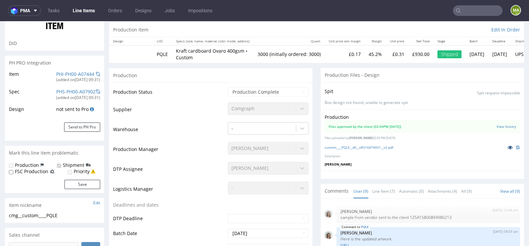
click at [508, 146] on icon at bounding box center [510, 147] width 5 height 5
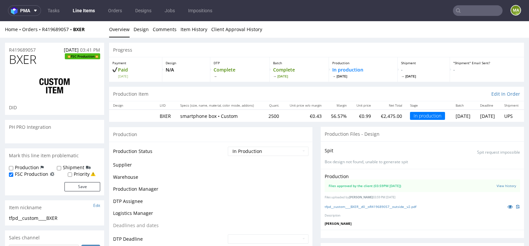
scroll to position [214, 0]
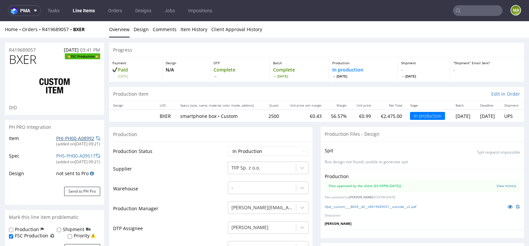
click at [59, 137] on link "PHI-PH00-A08992" at bounding box center [75, 138] width 38 height 6
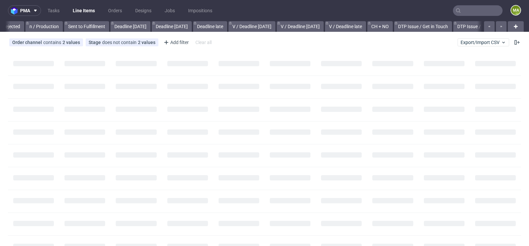
click at [471, 9] on input "text" at bounding box center [478, 10] width 50 height 11
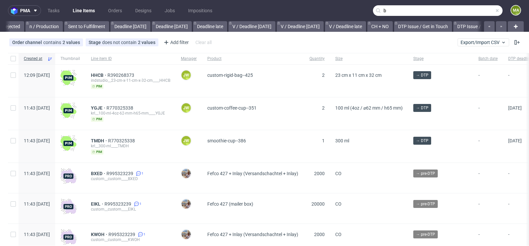
scroll to position [0, 748]
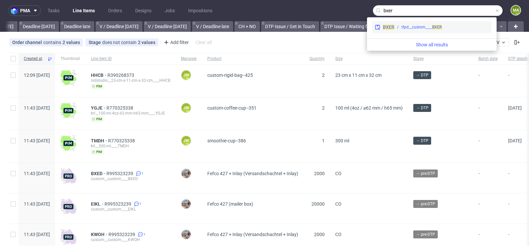
type input "bxer"
click at [425, 26] on div "tfpd__custom____ BXER" at bounding box center [421, 27] width 40 height 6
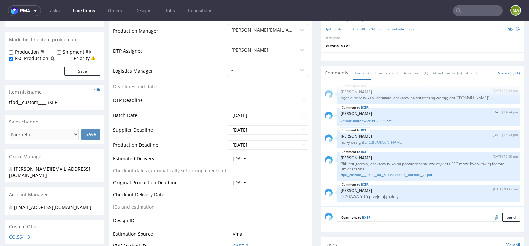
scroll to position [178, 0]
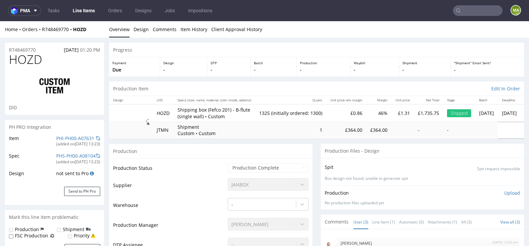
select select "in_progress"
click at [73, 135] on div "PHI-PH00-A07631" at bounding box center [75, 138] width 38 height 7
click at [69, 137] on link "PHI-PH00-A07631" at bounding box center [75, 138] width 38 height 6
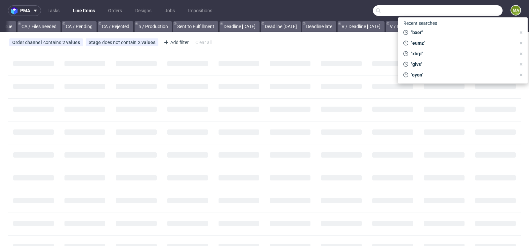
click at [460, 10] on input "text" at bounding box center [438, 10] width 130 height 11
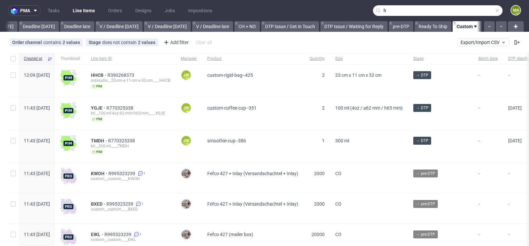
scroll to position [0, 748]
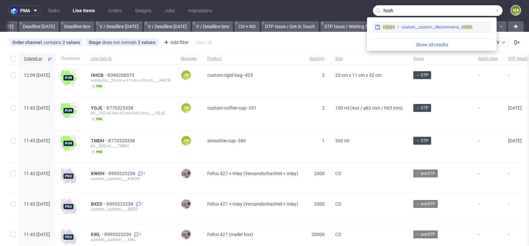
type input "hssh"
click at [415, 28] on div "custom__custom__Recommerce__ HSSH" at bounding box center [437, 27] width 71 height 6
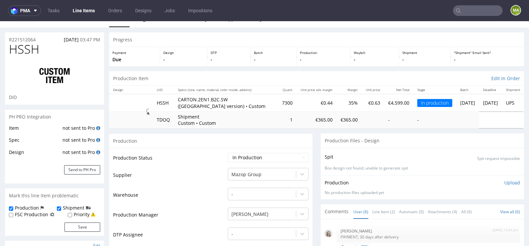
scroll to position [11, 0]
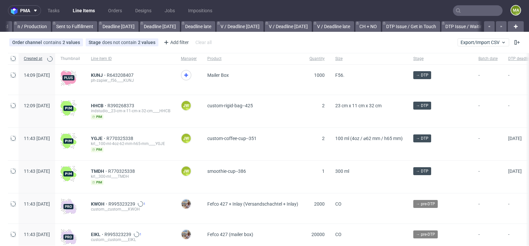
scroll to position [0, 748]
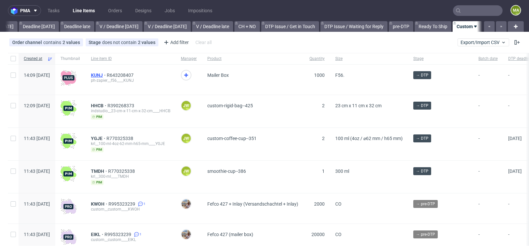
click at [107, 74] on span "KUNJ" at bounding box center [99, 74] width 16 height 5
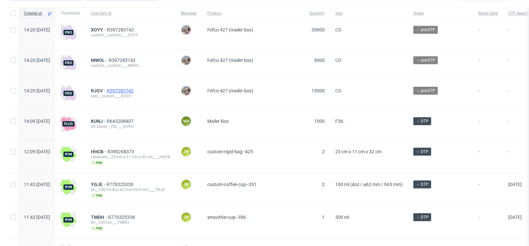
scroll to position [61, 0]
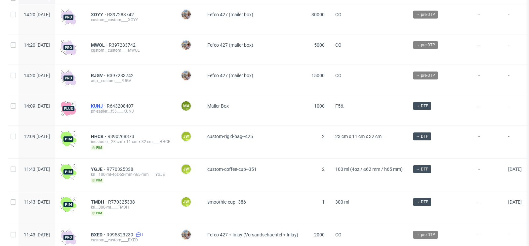
click at [107, 106] on span "KUNJ" at bounding box center [99, 105] width 16 height 5
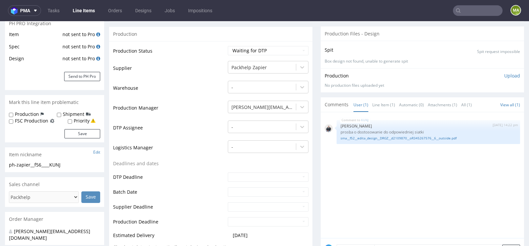
scroll to position [139, 0]
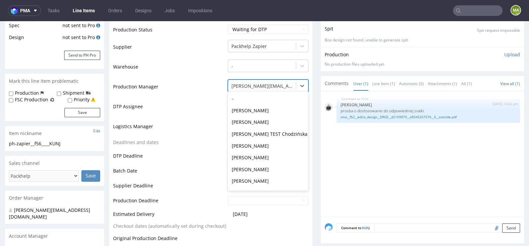
click at [247, 82] on div at bounding box center [261, 86] width 61 height 8
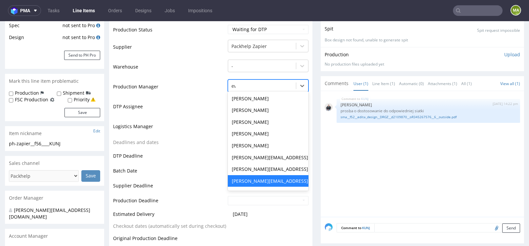
scroll to position [0, 0]
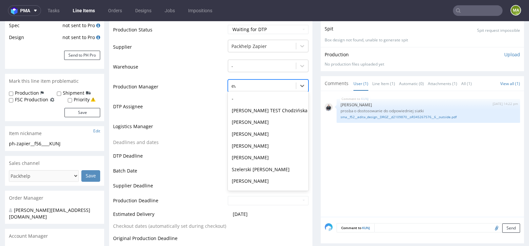
type input "ewa"
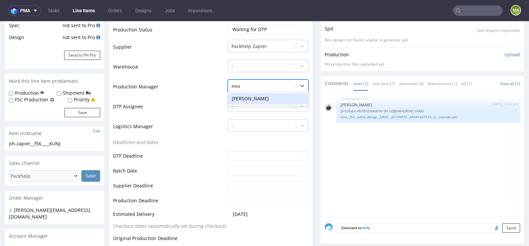
click at [238, 97] on div "[PERSON_NAME]" at bounding box center [268, 99] width 81 height 12
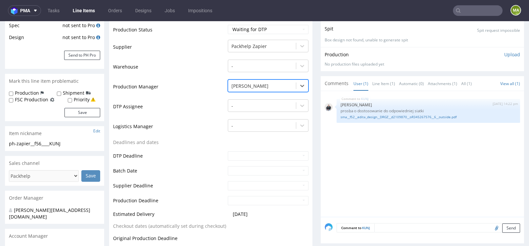
click at [179, 128] on td "Logistics Manager" at bounding box center [169, 128] width 113 height 20
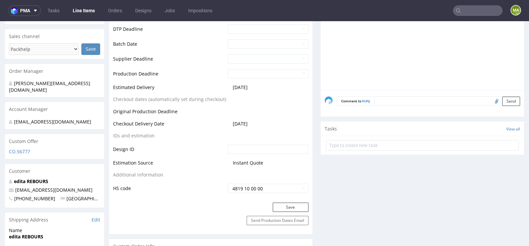
scroll to position [347, 0]
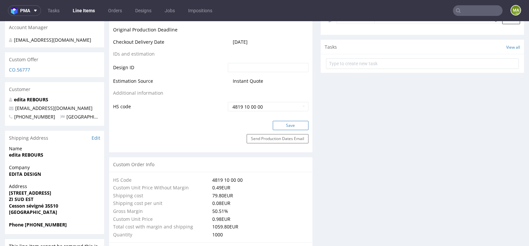
click at [279, 128] on button "Save" at bounding box center [291, 125] width 36 height 9
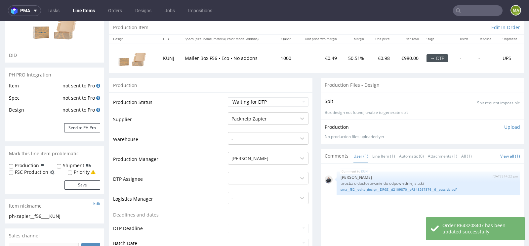
scroll to position [0, 0]
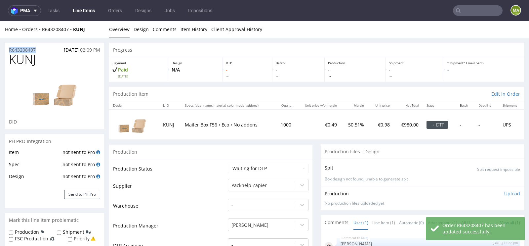
drag, startPoint x: 41, startPoint y: 49, endPoint x: 0, endPoint y: 41, distance: 42.1
copy p "R643208407"
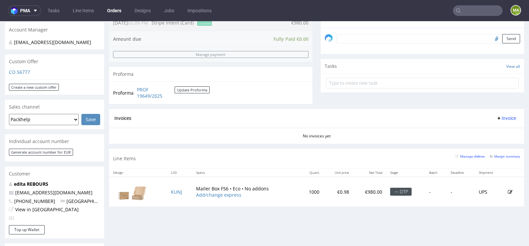
scroll to position [200, 0]
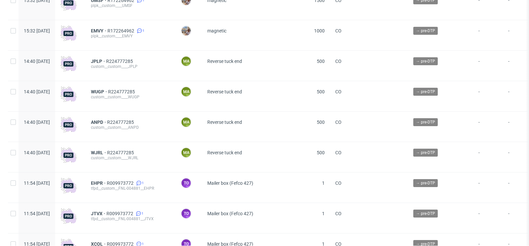
scroll to position [483, 0]
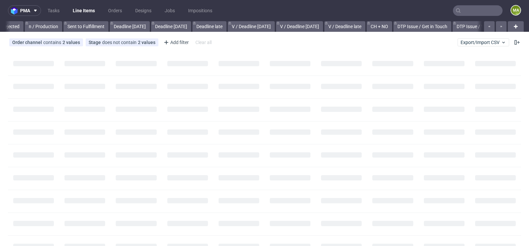
click at [472, 9] on input "text" at bounding box center [478, 10] width 50 height 11
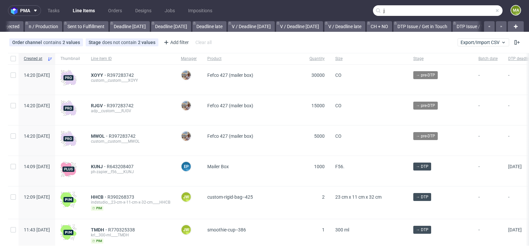
scroll to position [0, 748]
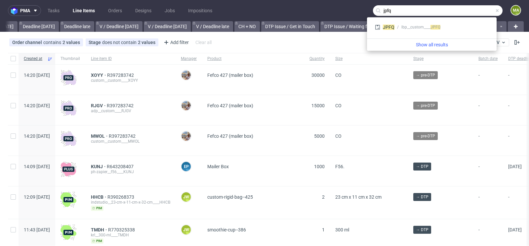
type input "jpfq"
click at [401, 34] on div "JPFQ lbp__custom____ JPFQ" at bounding box center [432, 28] width 124 height 16
click at [403, 30] on div "JPFQ lbp__custom____ JPFQ" at bounding box center [431, 27] width 119 height 12
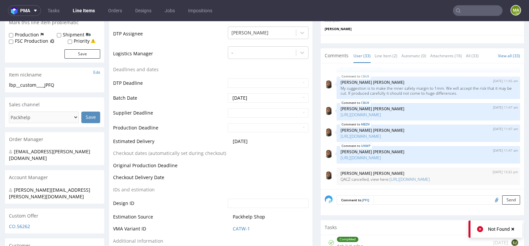
scroll to position [207, 0]
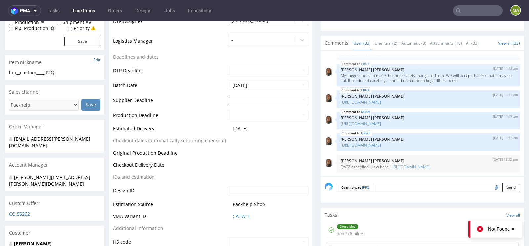
click at [246, 96] on input "text" at bounding box center [268, 100] width 81 height 9
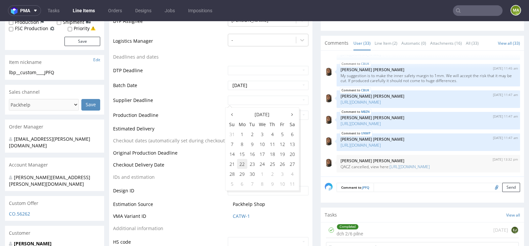
click at [243, 164] on td "22" at bounding box center [242, 164] width 10 height 10
click at [251, 100] on input "2025-09-22" at bounding box center [268, 100] width 81 height 9
click at [258, 163] on td "24" at bounding box center [262, 164] width 10 height 10
type input "2025-09-24"
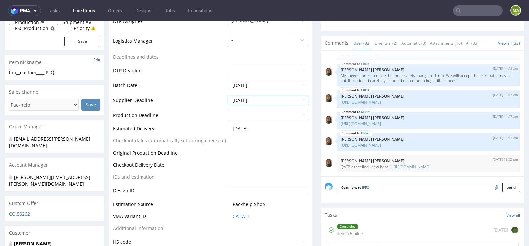
click at [240, 112] on input "text" at bounding box center [268, 114] width 81 height 9
click at [279, 85] on td "26" at bounding box center [282, 85] width 10 height 10
type input "2025-09-26"
click at [198, 128] on td "Estimated Delivery" at bounding box center [169, 131] width 113 height 12
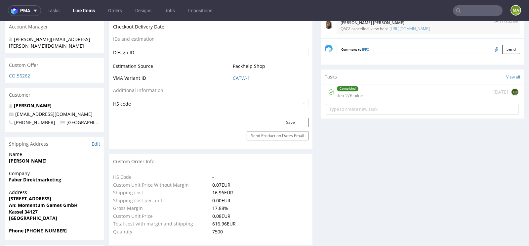
scroll to position [379, 0]
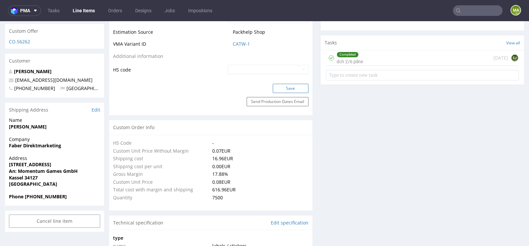
click at [303, 86] on button "Save" at bounding box center [291, 88] width 36 height 9
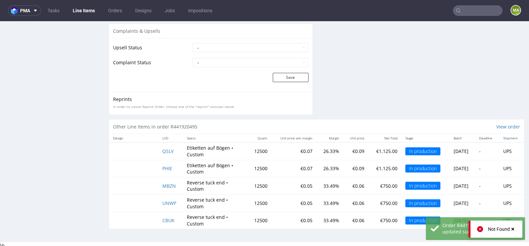
scroll to position [2, 0]
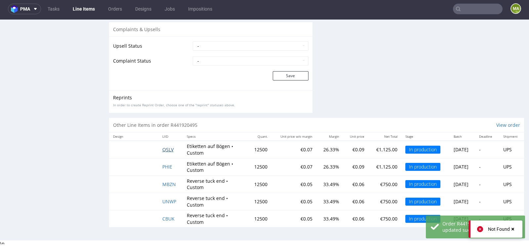
click at [162, 147] on span "QSLV" at bounding box center [167, 149] width 11 height 6
click at [164, 165] on span "PHIE" at bounding box center [167, 166] width 10 height 6
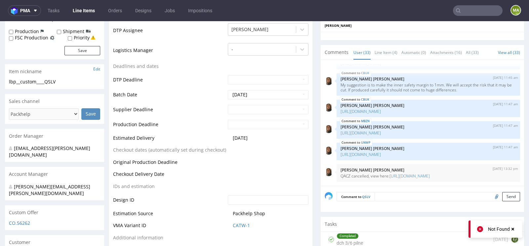
scroll to position [198, 0]
click at [235, 109] on input "text" at bounding box center [268, 108] width 81 height 9
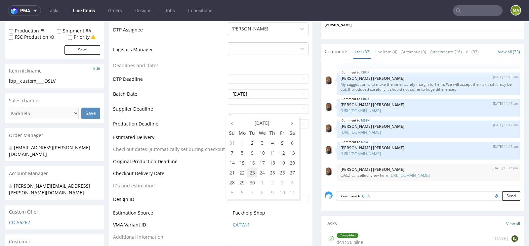
click at [251, 172] on td "23" at bounding box center [252, 172] width 10 height 10
click at [265, 109] on input "[DATE]" at bounding box center [268, 108] width 81 height 9
click at [263, 176] on td "24" at bounding box center [262, 172] width 10 height 10
type input "[DATE]"
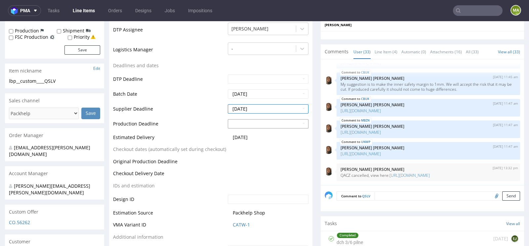
click at [281, 93] on td "26" at bounding box center [282, 93] width 10 height 10
type input "[DATE]"
click at [189, 147] on td "Checkout dates (automatically set during checkout)" at bounding box center [169, 151] width 113 height 12
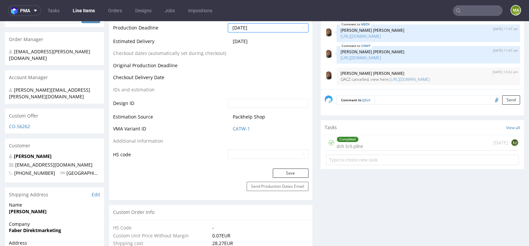
scroll to position [367, 0]
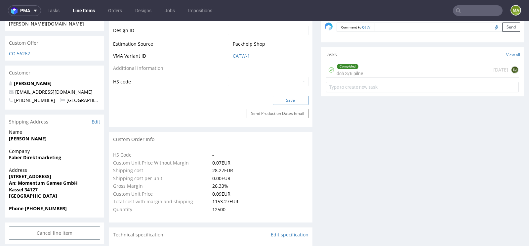
click at [285, 102] on button "Save" at bounding box center [291, 100] width 36 height 9
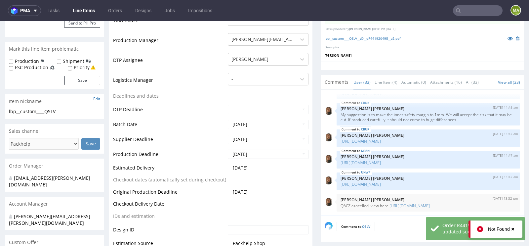
scroll to position [174, 0]
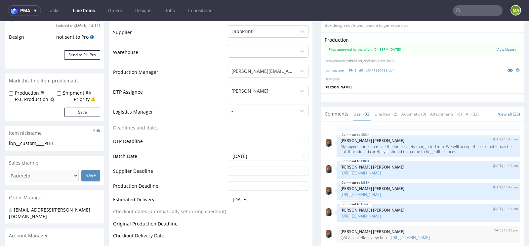
scroll to position [214, 0]
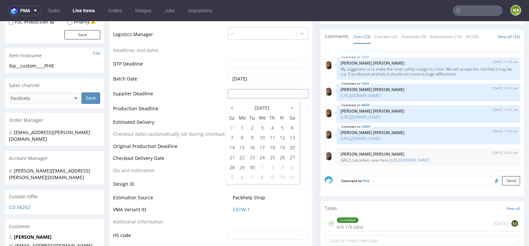
click at [244, 90] on input "text" at bounding box center [268, 93] width 81 height 9
click at [249, 160] on td "23" at bounding box center [252, 157] width 10 height 10
click at [264, 93] on input "[DATE]" at bounding box center [268, 93] width 81 height 9
click at [265, 158] on td "24" at bounding box center [262, 157] width 10 height 10
type input "[DATE]"
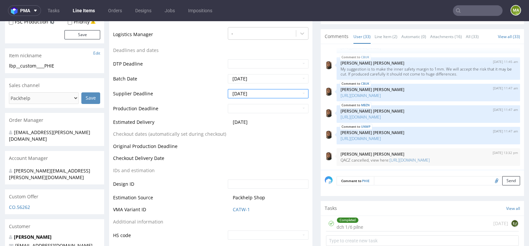
click at [267, 100] on td "[DATE]" at bounding box center [267, 95] width 82 height 15
click at [264, 104] on input "text" at bounding box center [268, 108] width 81 height 9
click at [248, 172] on td "23" at bounding box center [252, 172] width 10 height 10
click at [265, 105] on input "[DATE]" at bounding box center [268, 108] width 81 height 9
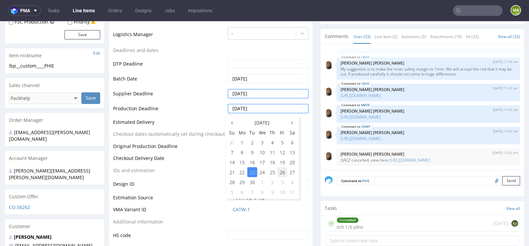
click at [278, 172] on td "26" at bounding box center [282, 172] width 10 height 10
type input "[DATE]"
click at [217, 152] on td "Original Production Deadline" at bounding box center [169, 148] width 113 height 12
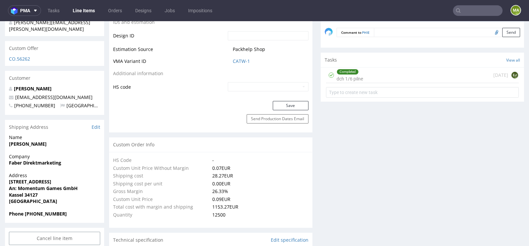
scroll to position [433, 0]
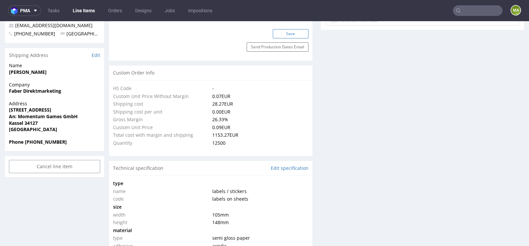
click at [292, 35] on button "Save" at bounding box center [291, 33] width 36 height 9
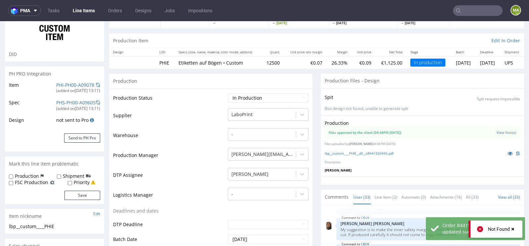
scroll to position [0, 0]
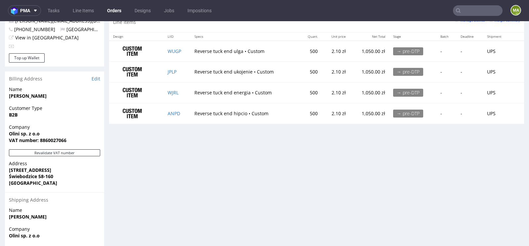
scroll to position [378, 0]
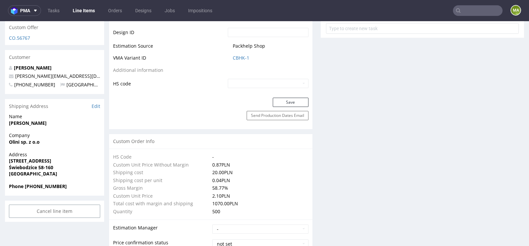
scroll to position [370, 0]
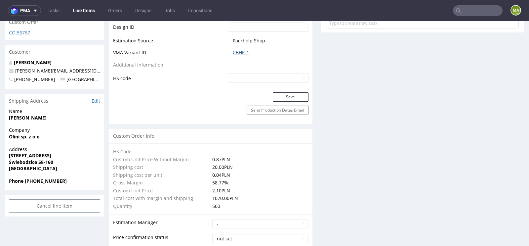
click at [242, 50] on link "CBHK-1" at bounding box center [241, 52] width 17 height 7
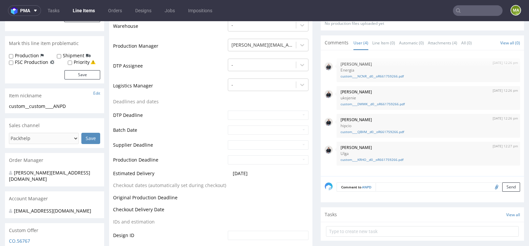
scroll to position [0, 0]
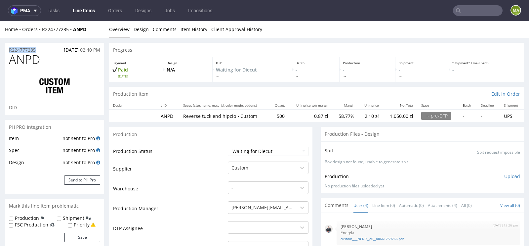
drag, startPoint x: 43, startPoint y: 49, endPoint x: 0, endPoint y: 49, distance: 43.0
copy p "R224777285"
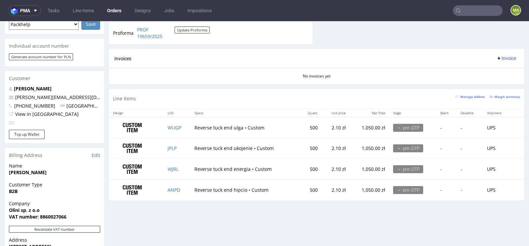
scroll to position [295, 0]
click at [174, 124] on link "WUGP" at bounding box center [175, 127] width 14 height 6
click at [173, 146] on link "JPLP" at bounding box center [172, 147] width 9 height 6
click at [172, 165] on link "WJRL" at bounding box center [173, 168] width 11 height 6
click at [171, 188] on link "ANPD" at bounding box center [174, 189] width 13 height 6
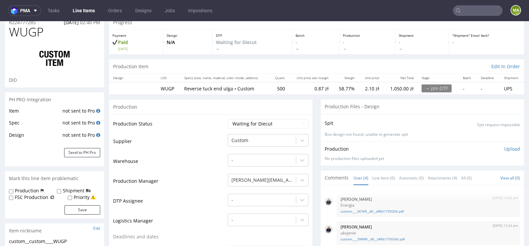
scroll to position [124, 0]
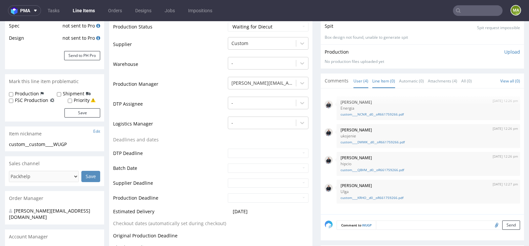
click at [385, 81] on link "Line Item (0)" at bounding box center [383, 81] width 23 height 14
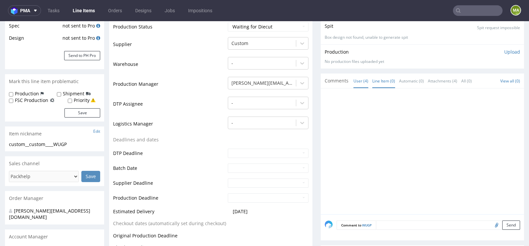
click at [353, 82] on link "User (4)" at bounding box center [360, 81] width 15 height 14
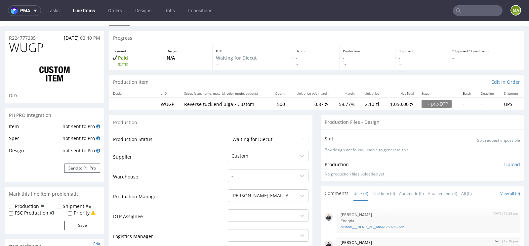
scroll to position [0, 0]
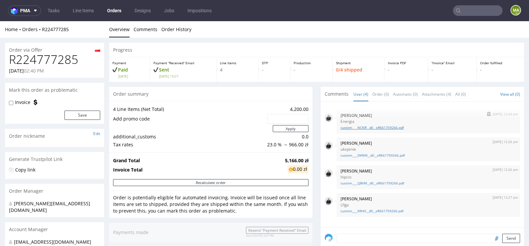
click at [377, 125] on link "custom____NCNR__d0__oR661759266.pdf" at bounding box center [429, 127] width 176 height 5
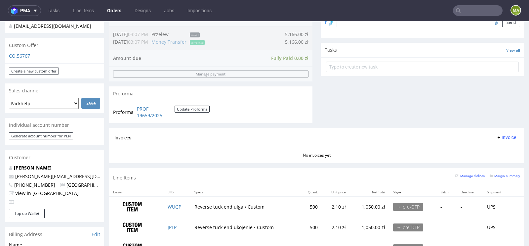
scroll to position [265, 0]
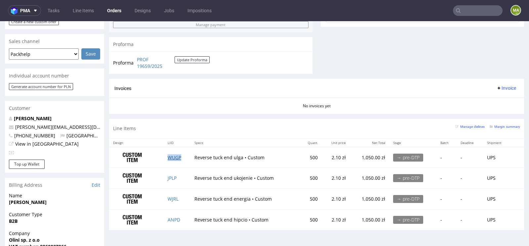
click at [173, 156] on link "WUGP" at bounding box center [175, 157] width 14 height 6
click at [169, 176] on link "JPLP" at bounding box center [172, 178] width 9 height 6
click at [171, 196] on link "WJRL" at bounding box center [173, 198] width 11 height 6
click at [175, 214] on td "ANPD" at bounding box center [177, 219] width 27 height 20
click at [173, 219] on link "ANPD" at bounding box center [174, 219] width 13 height 6
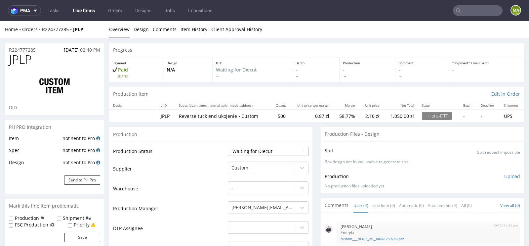
click at [243, 153] on select "Waiting for Artwork Waiting for Diecut Waiting for Mockup Waiting for DTP Waiti…" at bounding box center [268, 150] width 81 height 9
select select "production_in_process"
click at [228, 146] on select "Waiting for Artwork Waiting for Diecut Waiting for Mockup Waiting for DTP Waiti…" at bounding box center [268, 150] width 81 height 9
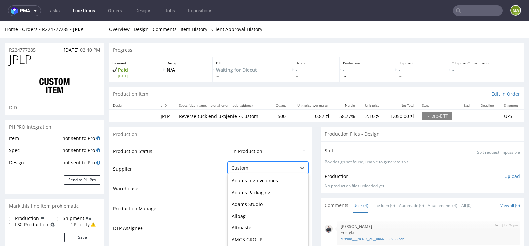
click at [252, 167] on div "Boxmaker, 16 of 172. 172 results available. Use Up and Down to choose options, …" at bounding box center [268, 165] width 81 height 9
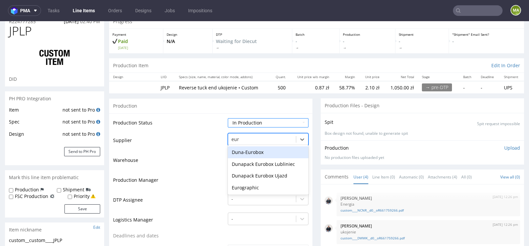
type input "euro"
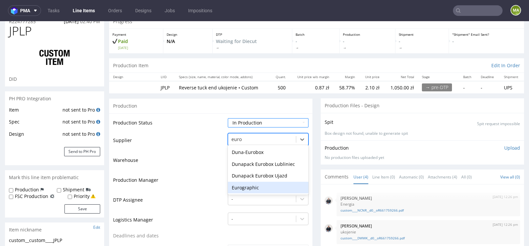
click at [234, 183] on div "Eurographic" at bounding box center [268, 188] width 81 height 12
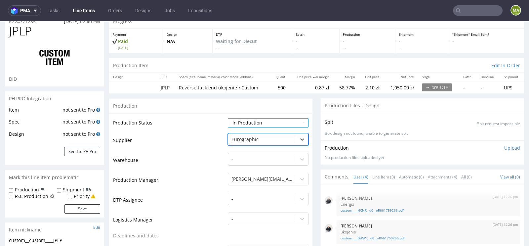
click at [199, 189] on td "Production Manager" at bounding box center [169, 182] width 113 height 20
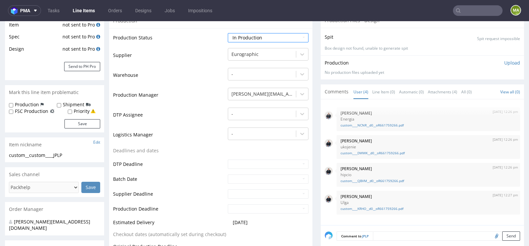
scroll to position [147, 0]
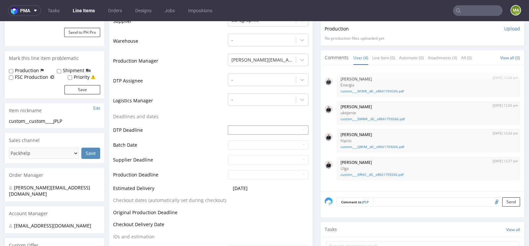
click at [234, 131] on input "text" at bounding box center [268, 129] width 81 height 9
click at [243, 92] on td "15" at bounding box center [242, 90] width 10 height 10
type input "[DATE]"
click at [186, 122] on td "Deadlines and dates" at bounding box center [169, 118] width 113 height 12
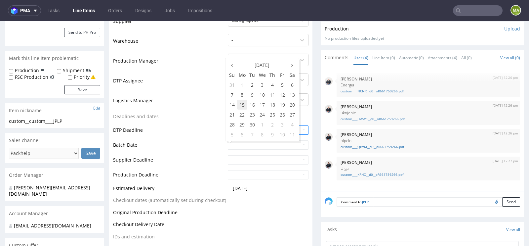
click td "15"
type input "[DATE]"
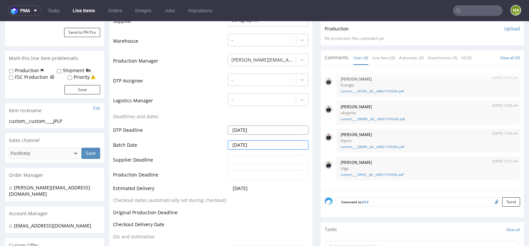
click input "[DATE]"
click td "Batch Date"
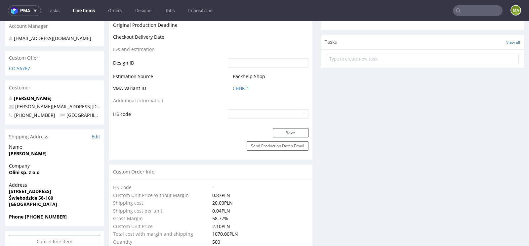
scroll to position [361, 0]
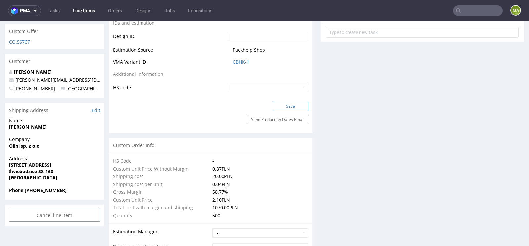
click button "Save"
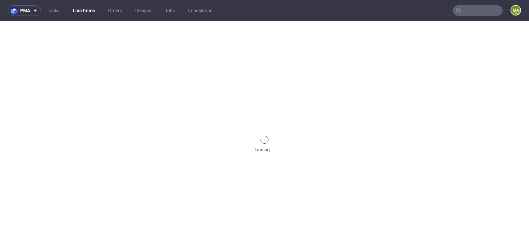
scroll to position [0, 0]
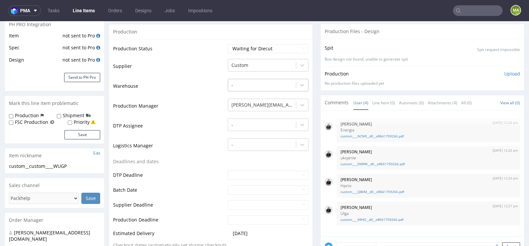
scroll to position [95, 0]
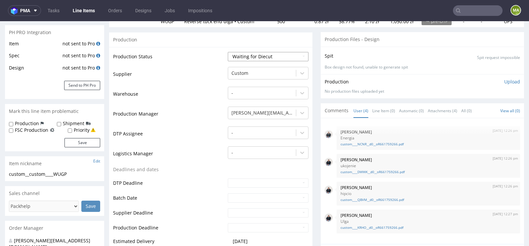
click at [243, 59] on select "Waiting for Artwork Waiting for Diecut Waiting for Mockup Waiting for DTP Waiti…" at bounding box center [268, 56] width 81 height 9
select select "production_in_process"
click at [228, 52] on select "Waiting for Artwork Waiting for Diecut Waiting for Mockup Waiting for DTP Waiti…" at bounding box center [268, 56] width 81 height 9
click at [254, 73] on div at bounding box center [261, 73] width 61 height 8
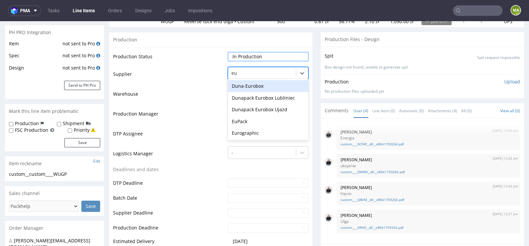
scroll to position [0, 0]
type input "eurogra"
click at [238, 87] on div "Eurographic" at bounding box center [268, 86] width 81 height 12
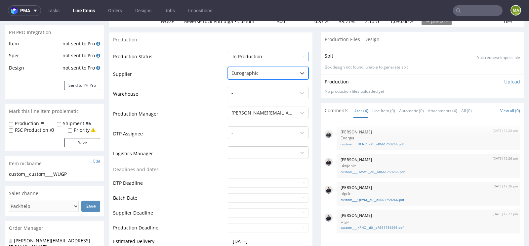
click at [200, 120] on td "Production Manager" at bounding box center [169, 116] width 113 height 20
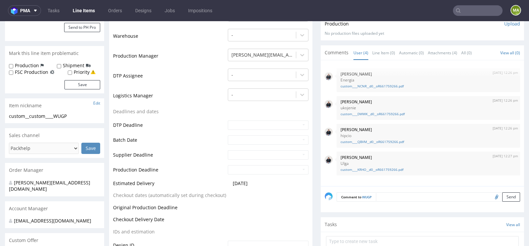
scroll to position [174, 0]
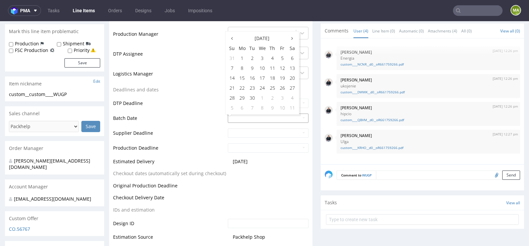
click at [236, 118] on input "text" at bounding box center [268, 117] width 81 height 9
click at [243, 80] on td "15" at bounding box center [242, 78] width 10 height 10
type input "[DATE]"
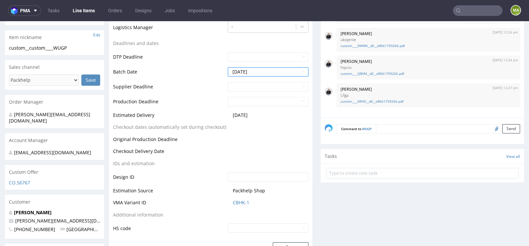
scroll to position [256, 0]
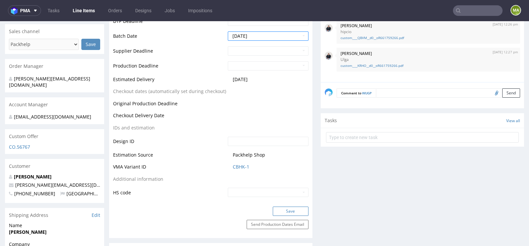
click at [287, 208] on button "Save" at bounding box center [291, 210] width 36 height 9
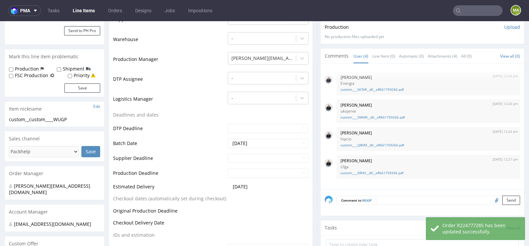
scroll to position [155, 0]
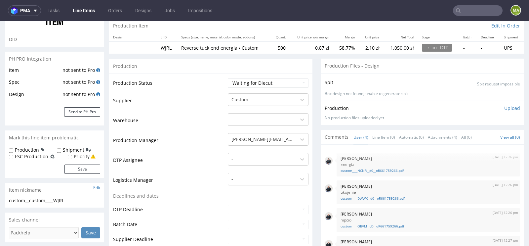
scroll to position [117, 0]
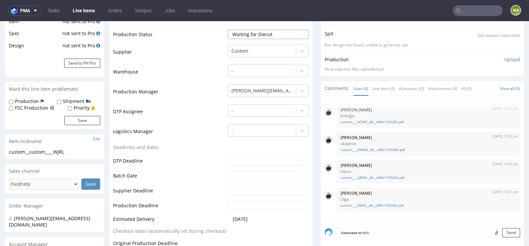
click at [263, 36] on select "Waiting for Artwork Waiting for Diecut Waiting for Mockup Waiting for DTP Waiti…" at bounding box center [268, 34] width 81 height 9
select select "production_in_process"
click at [228, 30] on select "Waiting for Artwork Waiting for Diecut Waiting for Mockup Waiting for DTP Waiti…" at bounding box center [268, 34] width 81 height 9
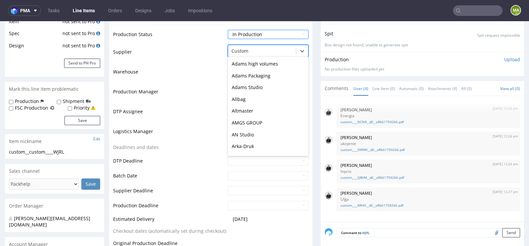
click at [251, 47] on div at bounding box center [261, 51] width 61 height 8
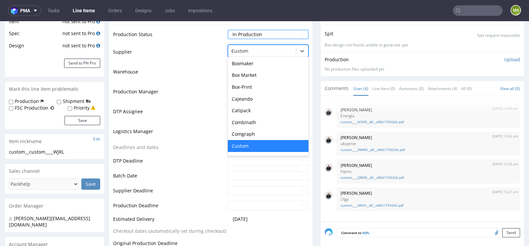
scroll to position [35, 0]
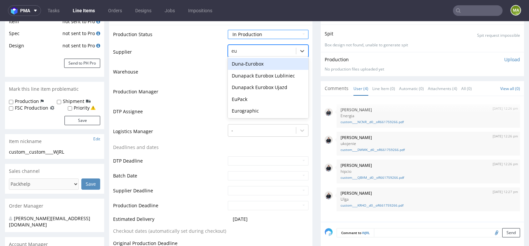
type input "eur"
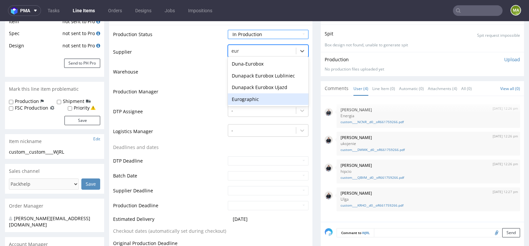
click at [237, 96] on div "Eurographic" at bounding box center [268, 99] width 81 height 12
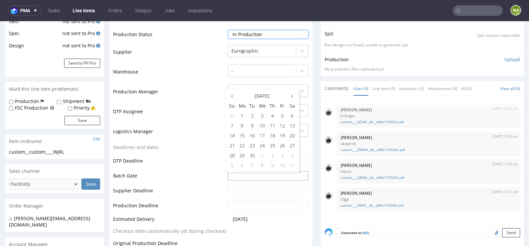
click at [240, 173] on input "text" at bounding box center [268, 175] width 81 height 9
click at [243, 139] on td "15" at bounding box center [242, 135] width 10 height 10
type input "[DATE]"
click at [195, 166] on td "DTP Deadline" at bounding box center [169, 162] width 113 height 15
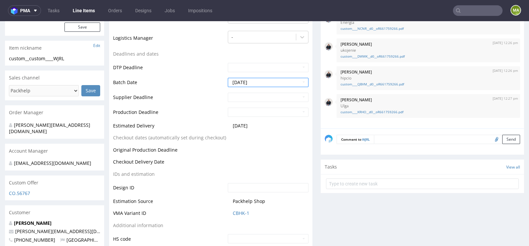
scroll to position [268, 0]
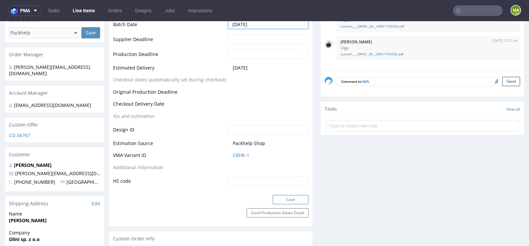
click at [294, 196] on button "Save" at bounding box center [291, 199] width 36 height 9
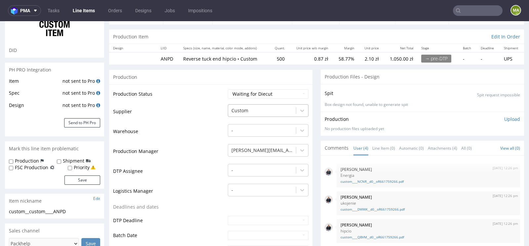
scroll to position [74, 0]
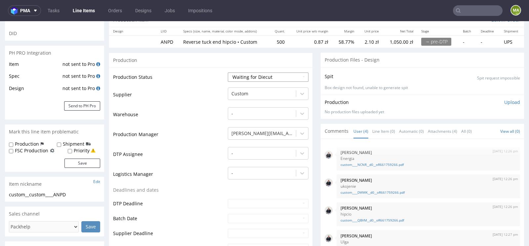
click at [259, 79] on select "Waiting for Artwork Waiting for Diecut Waiting for Mockup Waiting for DTP Waiti…" at bounding box center [268, 76] width 81 height 9
select select "production_in_process"
click at [228, 72] on select "Waiting for Artwork Waiting for Diecut Waiting for Mockup Waiting for DTP Waiti…" at bounding box center [268, 76] width 81 height 9
click at [249, 93] on div at bounding box center [261, 94] width 61 height 8
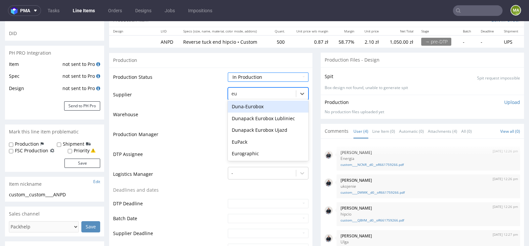
scroll to position [0, 0]
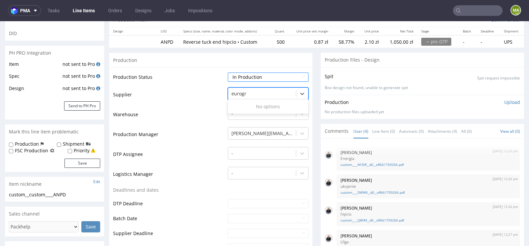
type input "eurogra"
click at [239, 105] on div "Eurographic" at bounding box center [268, 107] width 81 height 12
click at [207, 143] on td "Production Manager" at bounding box center [169, 136] width 113 height 20
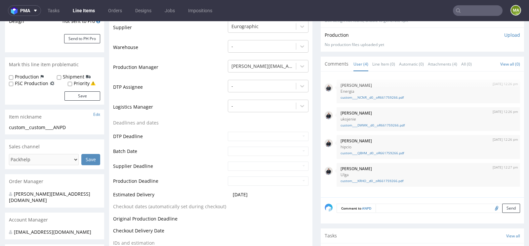
scroll to position [160, 0]
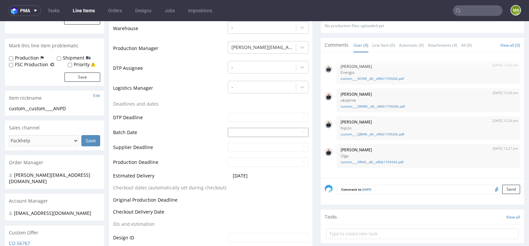
click at [249, 132] on input "text" at bounding box center [268, 132] width 81 height 9
click at [243, 90] on td "15" at bounding box center [242, 92] width 10 height 10
type input "[DATE]"
click at [200, 114] on td "DTP Deadline" at bounding box center [169, 119] width 113 height 15
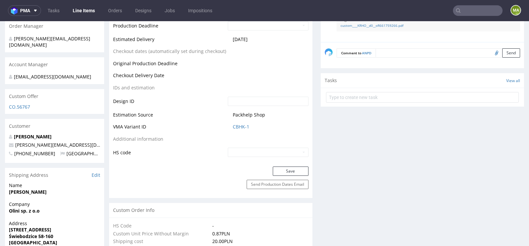
scroll to position [369, 0]
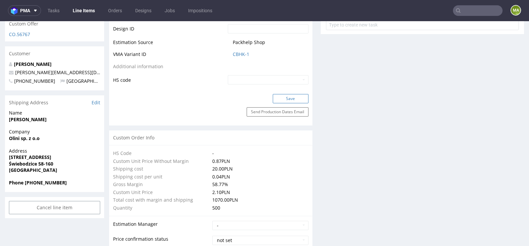
click at [279, 100] on button "Save" at bounding box center [291, 98] width 36 height 9
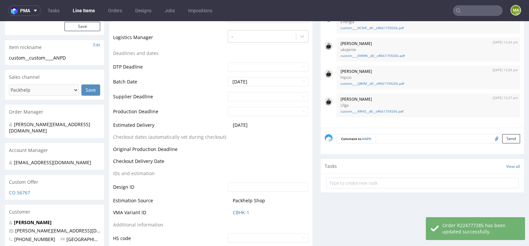
scroll to position [0, 0]
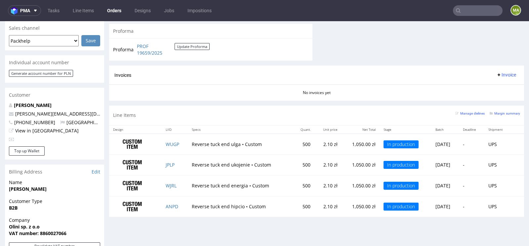
scroll to position [285, 0]
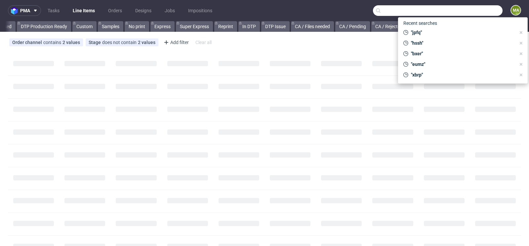
click at [479, 12] on input "text" at bounding box center [438, 10] width 130 height 11
paste input "R234256904"
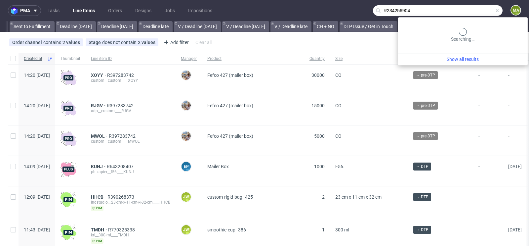
scroll to position [0, 748]
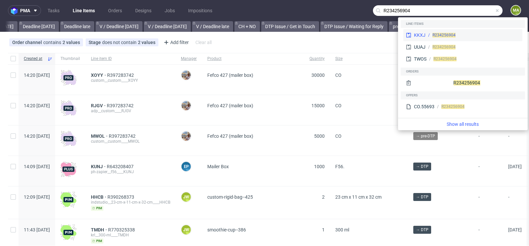
type input "R234256904"
click at [430, 32] on div "R234256904" at bounding box center [473, 35] width 94 height 6
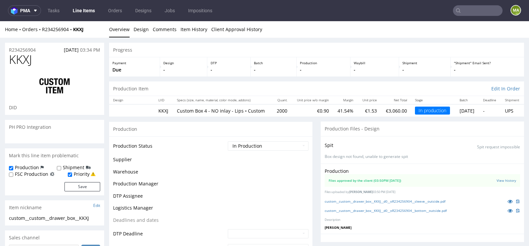
scroll to position [1145, 0]
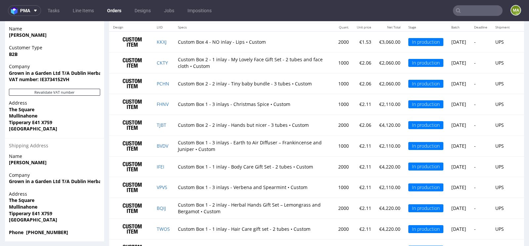
scroll to position [501, 0]
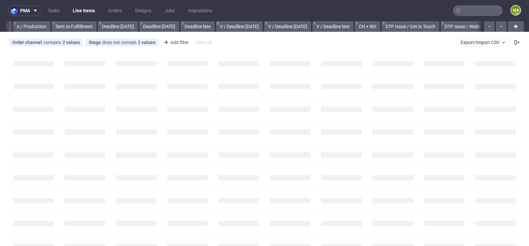
click at [461, 13] on input "text" at bounding box center [478, 10] width 50 height 11
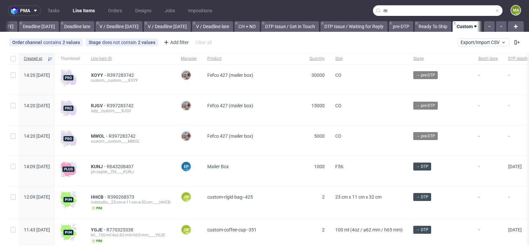
scroll to position [0, 748]
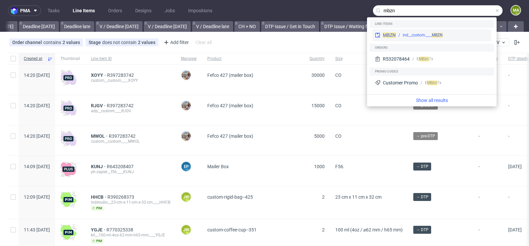
type input "mbzn"
click at [415, 32] on div "ind__custom____ MBZN" at bounding box center [423, 35] width 40 height 6
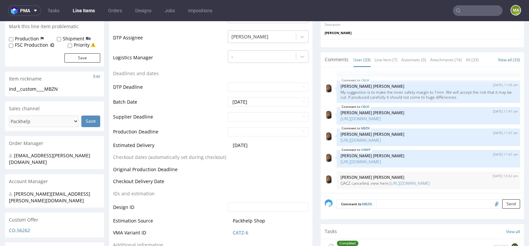
scroll to position [215, 0]
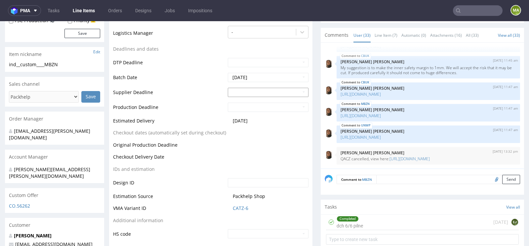
click at [258, 89] on input "text" at bounding box center [268, 92] width 81 height 9
click at [249, 157] on td "23" at bounding box center [252, 156] width 10 height 10
click at [264, 94] on input "2025-09-23" at bounding box center [268, 92] width 81 height 9
click at [237, 164] on td "29" at bounding box center [242, 166] width 10 height 10
type input "[DATE]"
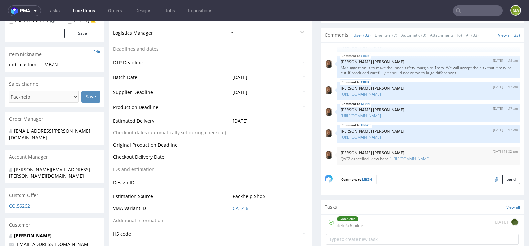
click at [252, 93] on input "[DATE]" at bounding box center [268, 92] width 81 height 9
click at [242, 167] on td "29" at bounding box center [242, 166] width 10 height 10
click at [260, 108] on input "text" at bounding box center [268, 106] width 81 height 9
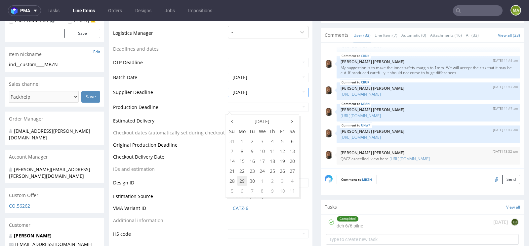
click at [242, 178] on td "29" at bounding box center [242, 181] width 10 height 10
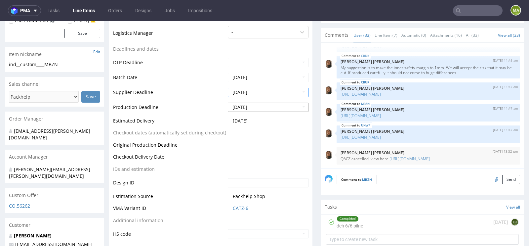
click at [251, 105] on input "[DATE]" at bounding box center [268, 106] width 81 height 9
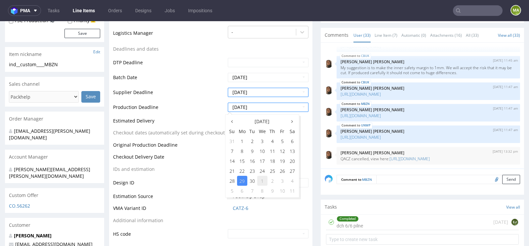
click at [262, 178] on td "1" at bounding box center [262, 181] width 10 height 10
type input "[DATE]"
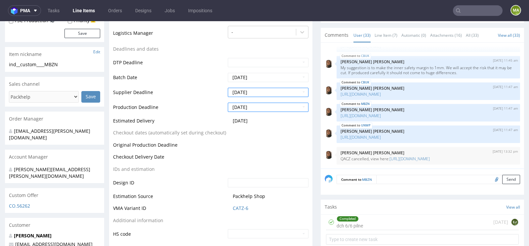
click at [199, 157] on td "Checkout Delivery Date" at bounding box center [169, 159] width 113 height 12
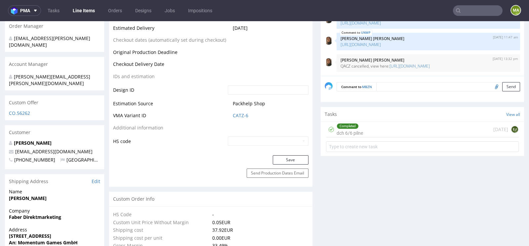
scroll to position [401, 0]
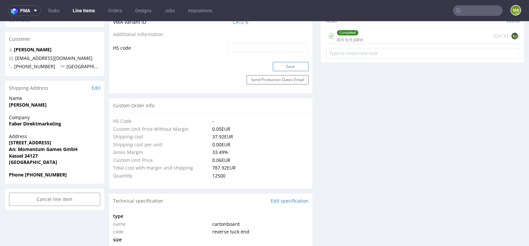
click at [297, 62] on button "Save" at bounding box center [291, 66] width 36 height 9
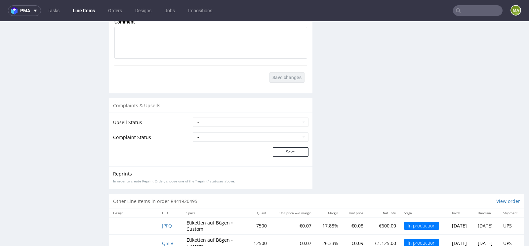
scroll to position [1199, 0]
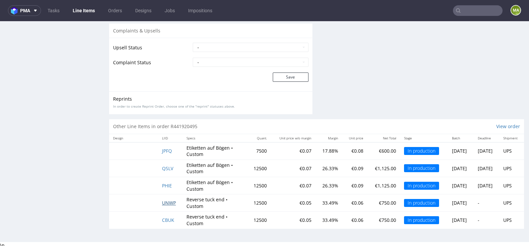
click at [167, 199] on span "UNWP" at bounding box center [169, 202] width 14 height 6
click at [167, 217] on span "CBUK" at bounding box center [168, 220] width 12 height 6
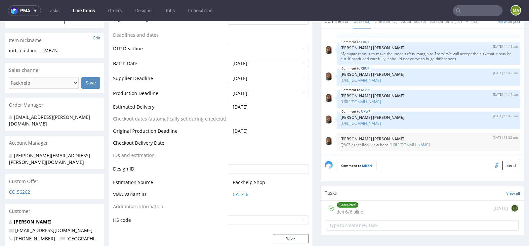
scroll to position [227, 0]
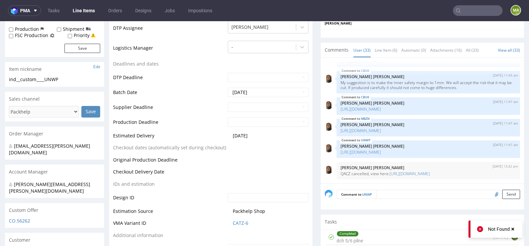
scroll to position [201, 0]
click at [246, 104] on input "text" at bounding box center [268, 106] width 81 height 9
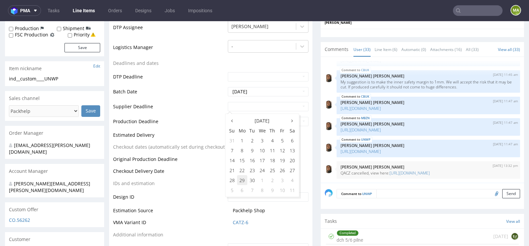
click at [243, 178] on td "29" at bounding box center [242, 180] width 10 height 10
type input "[DATE]"
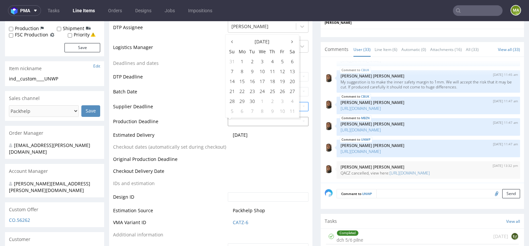
click at [264, 103] on td "1" at bounding box center [262, 101] width 10 height 10
type input "[DATE]"
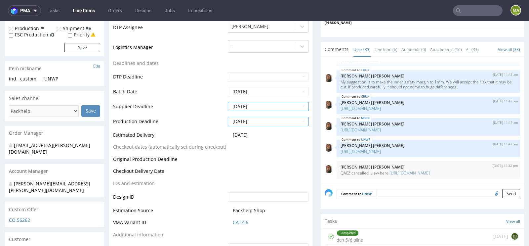
click at [209, 124] on td "Production Deadline" at bounding box center [169, 123] width 113 height 15
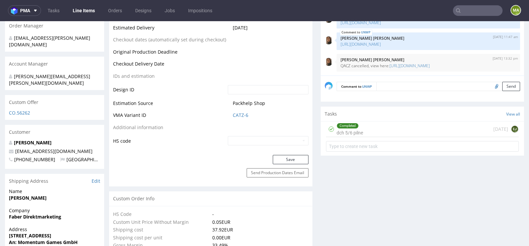
scroll to position [386, 0]
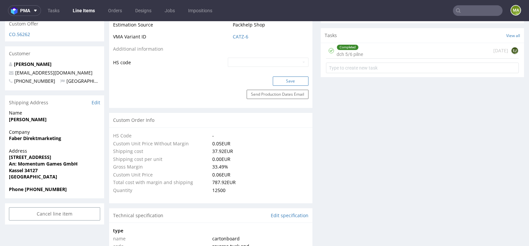
click at [296, 79] on button "Save" at bounding box center [291, 80] width 36 height 9
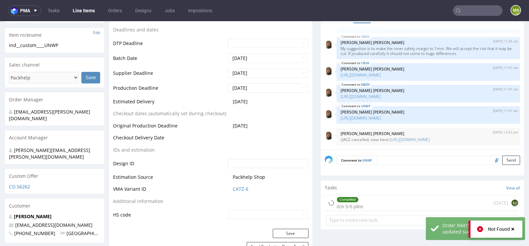
scroll to position [64, 0]
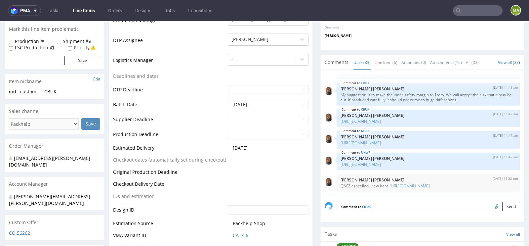
scroll to position [190, 0]
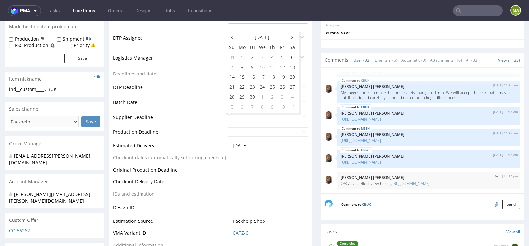
click at [237, 117] on input "text" at bounding box center [268, 116] width 81 height 9
click at [242, 98] on td "29" at bounding box center [242, 97] width 10 height 10
type input "[DATE]"
click at [262, 108] on td "1" at bounding box center [262, 111] width 10 height 10
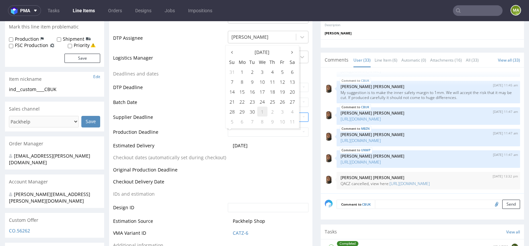
type input "[DATE]"
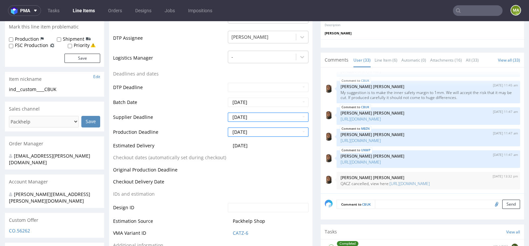
click at [204, 139] on td "Production Deadline" at bounding box center [169, 134] width 113 height 15
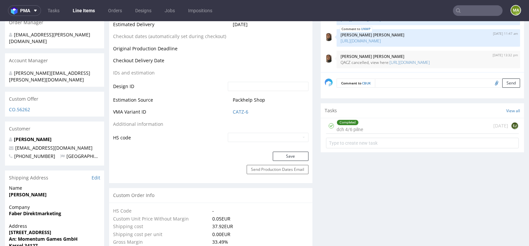
scroll to position [393, 0]
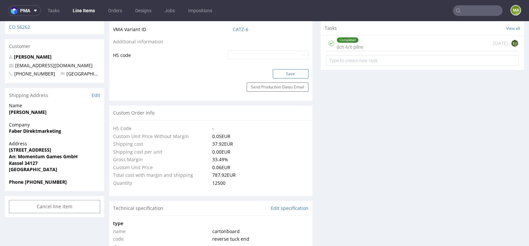
click at [277, 74] on button "Save" at bounding box center [291, 73] width 36 height 9
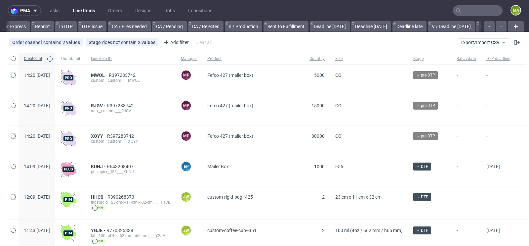
click at [473, 14] on input "text" at bounding box center [478, 10] width 50 height 11
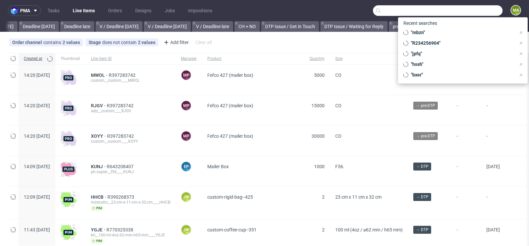
scroll to position [0, 748]
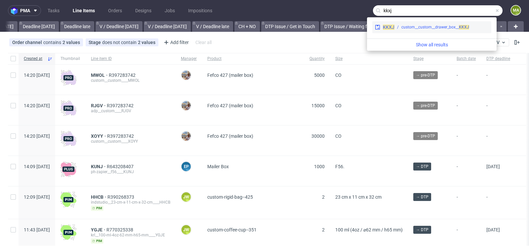
type input "kkxj"
click at [404, 30] on div "custom__custom__drawer_box__ KKXJ" at bounding box center [435, 27] width 68 height 6
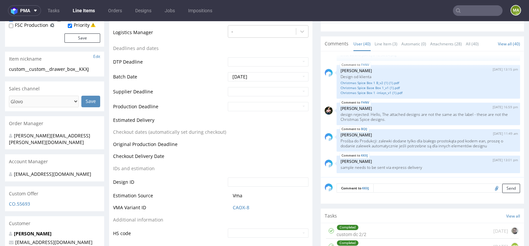
scroll to position [214, 0]
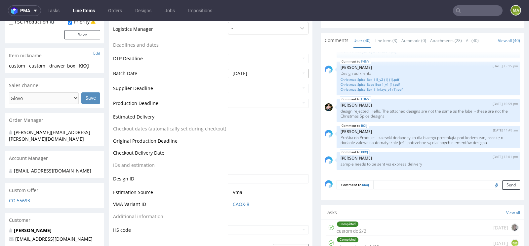
click at [257, 77] on input "2025-09-15" at bounding box center [268, 73] width 81 height 9
click at [293, 94] on th at bounding box center [292, 93] width 10 height 10
click at [169, 91] on td "Supplier Deadline" at bounding box center [169, 90] width 113 height 15
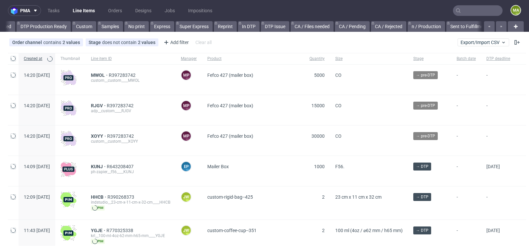
click at [466, 6] on input "text" at bounding box center [478, 10] width 50 height 11
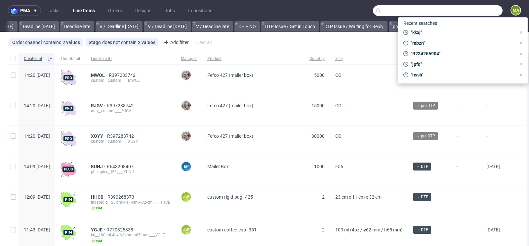
scroll to position [0, 748]
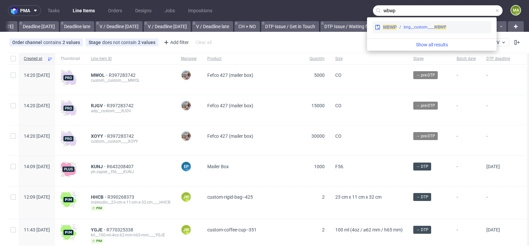
type input "wbwp"
click at [426, 28] on div "bng__custom____ WBWP" at bounding box center [425, 27] width 43 height 6
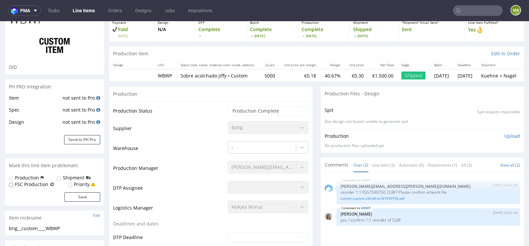
select select "in_progress"
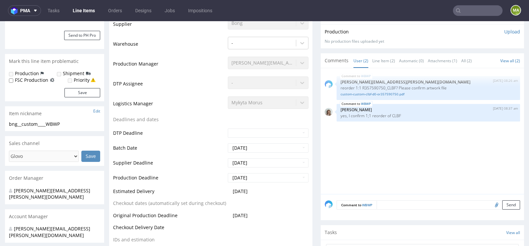
scroll to position [144, 0]
click at [357, 93] on link "custom-custom-clbf-d0-or357590750.pdf" at bounding box center [429, 94] width 176 height 5
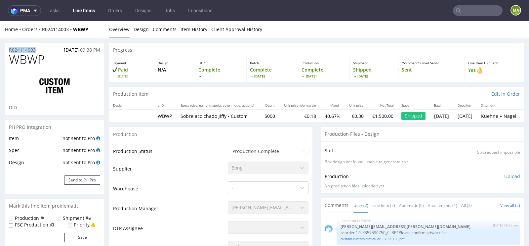
drag, startPoint x: 38, startPoint y: 48, endPoint x: 0, endPoint y: 52, distance: 38.2
copy p "R024114003"
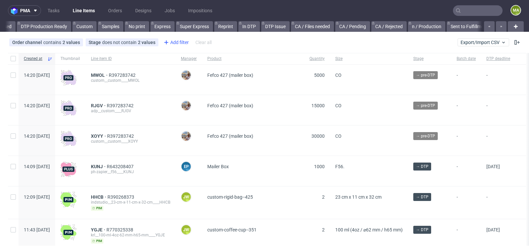
scroll to position [0, 748]
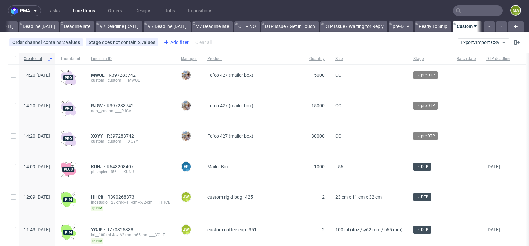
click at [179, 39] on div "Add filter" at bounding box center [175, 42] width 29 height 11
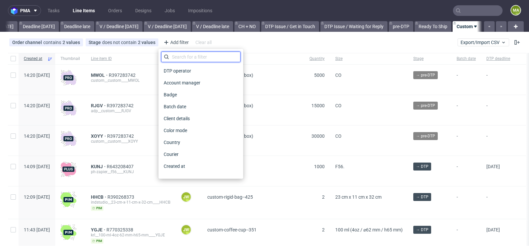
click at [184, 60] on input "text" at bounding box center [200, 57] width 79 height 11
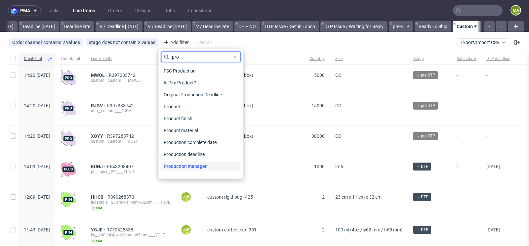
type input "pro"
click at [197, 164] on span "Production manager" at bounding box center [185, 165] width 48 height 9
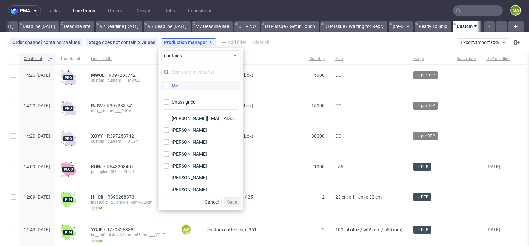
click at [187, 81] on label "Me" at bounding box center [200, 85] width 79 height 9
click at [169, 83] on input "Me" at bounding box center [166, 85] width 5 height 5
checkbox input "true"
click at [227, 201] on button "Save" at bounding box center [232, 201] width 16 height 11
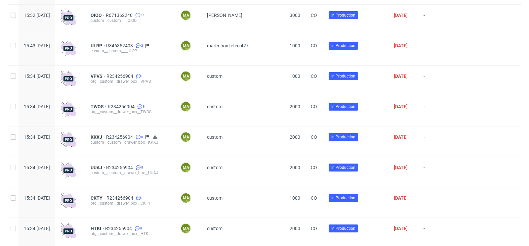
scroll to position [1054, 0]
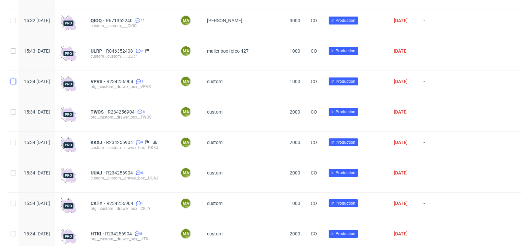
click at [15, 83] on input "checkbox" at bounding box center [13, 81] width 5 height 5
checkbox input "true"
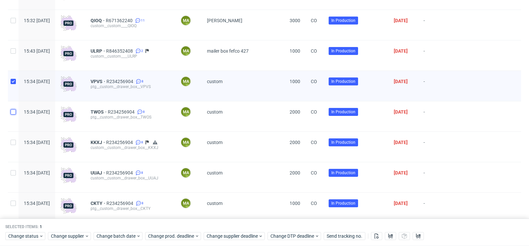
click at [12, 113] on input "checkbox" at bounding box center [13, 111] width 5 height 5
checkbox input "true"
click at [12, 142] on input "checkbox" at bounding box center [13, 142] width 5 height 5
checkbox input "true"
click at [14, 178] on div at bounding box center [13, 177] width 11 height 30
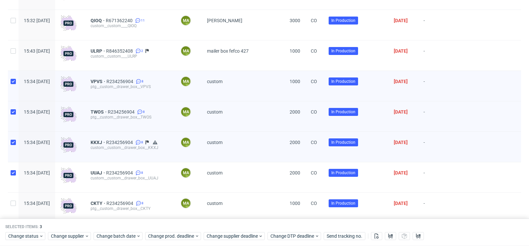
checkbox input "true"
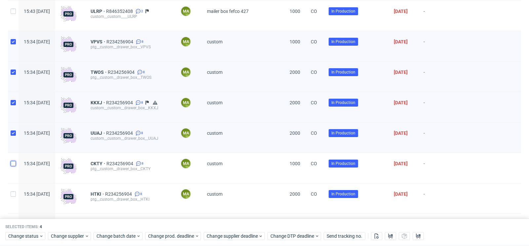
click at [13, 166] on input "checkbox" at bounding box center [13, 163] width 5 height 5
checkbox input "true"
click at [14, 196] on input "checkbox" at bounding box center [13, 193] width 5 height 5
checkbox input "true"
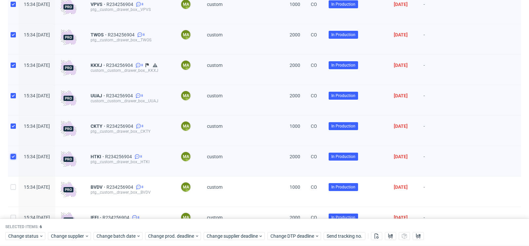
scroll to position [1152, 0]
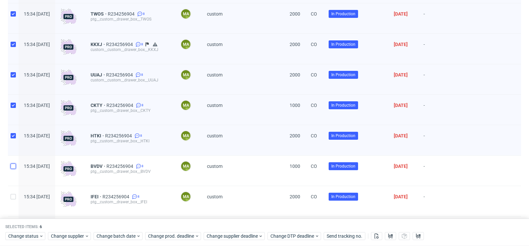
click at [14, 168] on input "checkbox" at bounding box center [13, 165] width 5 height 5
checkbox input "true"
click at [14, 199] on input "checkbox" at bounding box center [13, 196] width 5 height 5
checkbox input "true"
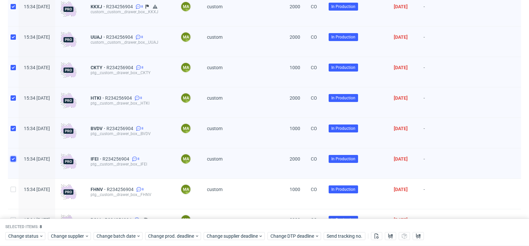
scroll to position [1224, 0]
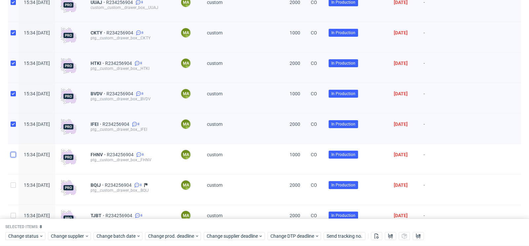
click at [14, 156] on input "checkbox" at bounding box center [13, 154] width 5 height 5
checkbox input "true"
click at [14, 187] on input "checkbox" at bounding box center [13, 184] width 5 height 5
checkbox input "true"
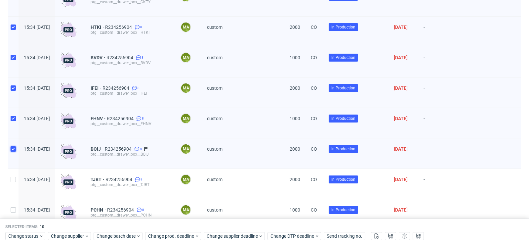
scroll to position [1268, 0]
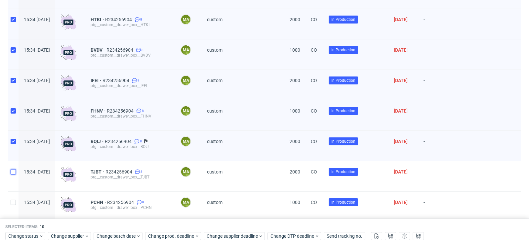
click at [14, 174] on input "checkbox" at bounding box center [13, 171] width 5 height 5
checkbox input "true"
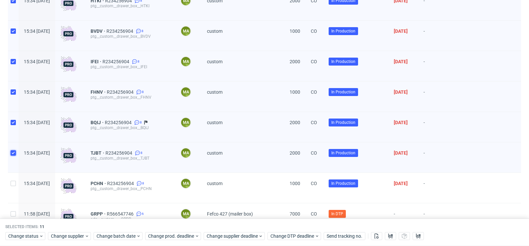
scroll to position [1301, 0]
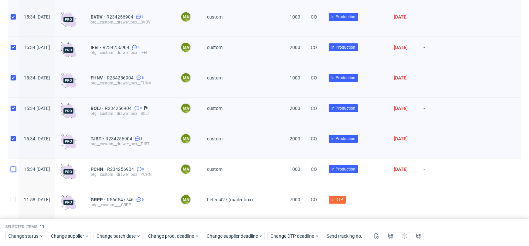
click at [13, 172] on input "checkbox" at bounding box center [13, 168] width 5 height 5
checkbox input "true"
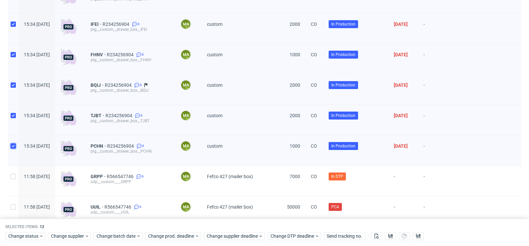
scroll to position [1330, 0]
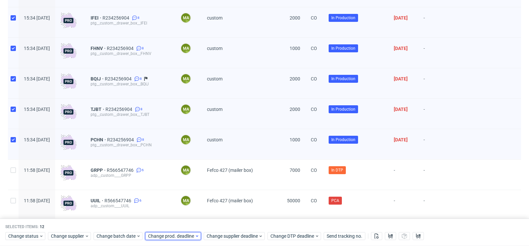
click at [168, 236] on span "Change prod. deadline" at bounding box center [171, 236] width 47 height 7
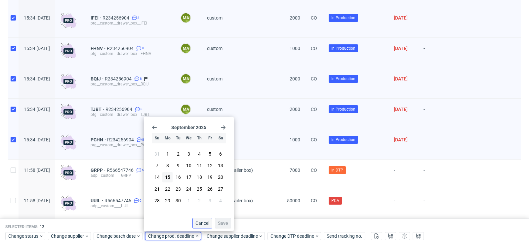
click at [203, 225] on button "Cancel" at bounding box center [202, 223] width 20 height 11
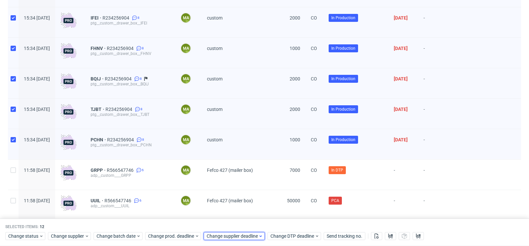
click at [232, 237] on span "Change supplier deadline" at bounding box center [233, 236] width 52 height 7
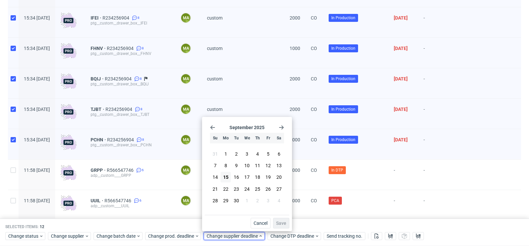
click at [281, 128] on icon "Go forward 1 month" at bounding box center [281, 127] width 5 height 5
click at [236, 177] on span "14" at bounding box center [236, 177] width 5 height 7
click at [282, 222] on span "Save" at bounding box center [281, 223] width 10 height 5
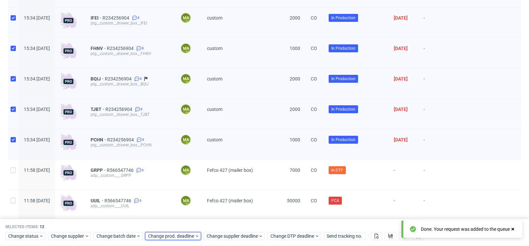
click at [191, 233] on span "Change prod. deadline" at bounding box center [171, 236] width 47 height 7
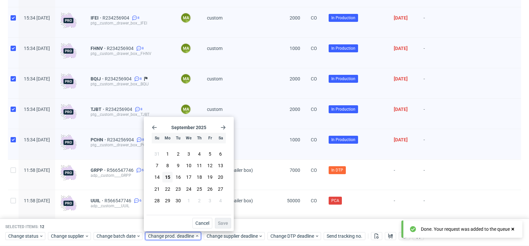
click at [224, 127] on icon "Go forward 1 month" at bounding box center [223, 127] width 5 height 5
click at [155, 127] on icon "Go back 1 month" at bounding box center [154, 127] width 5 height 5
click at [224, 127] on use "Go forward 1 month" at bounding box center [223, 127] width 5 height 4
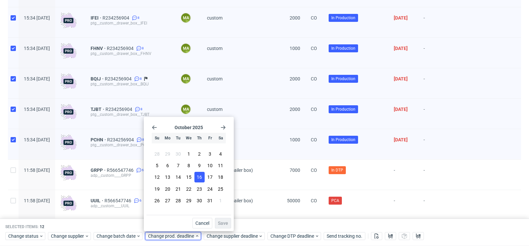
click at [200, 176] on span "16" at bounding box center [199, 177] width 5 height 7
click at [225, 223] on span "Save" at bounding box center [223, 223] width 10 height 5
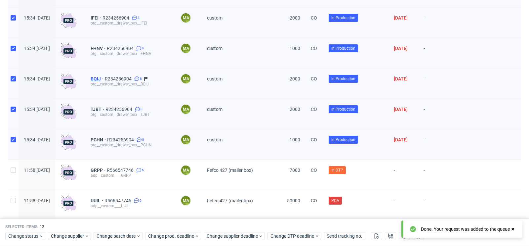
click at [105, 81] on span "BQIJ" at bounding box center [98, 78] width 14 height 5
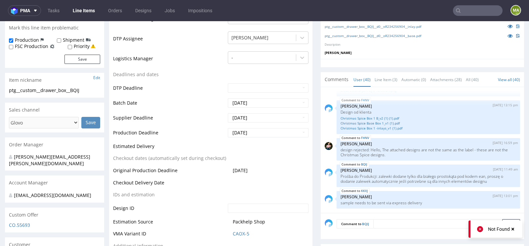
scroll to position [194, 0]
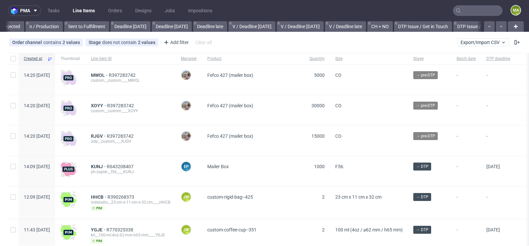
scroll to position [0, 748]
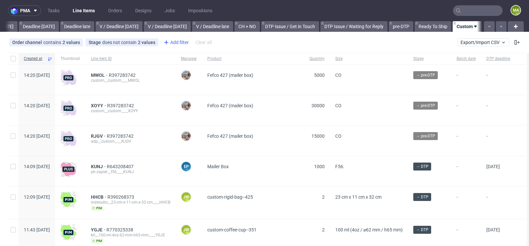
click at [181, 44] on div "Add filter" at bounding box center [175, 42] width 29 height 11
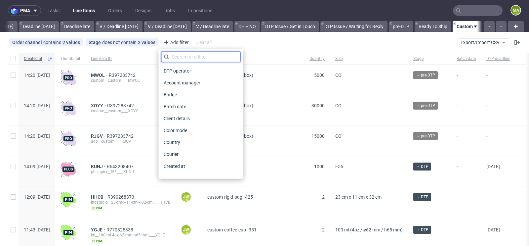
click at [179, 54] on input "text" at bounding box center [200, 57] width 79 height 11
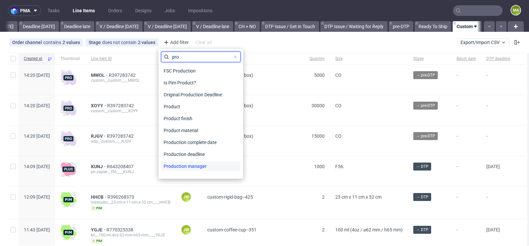
type input "pro"
click at [184, 168] on span "Production manager" at bounding box center [185, 165] width 48 height 9
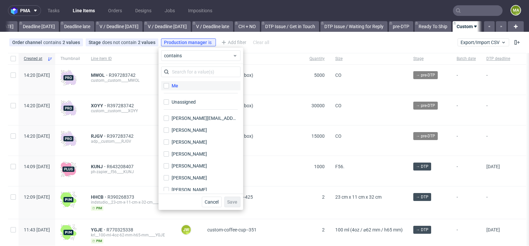
click at [178, 83] on div "Me" at bounding box center [175, 85] width 7 height 7
click at [169, 83] on input "Me" at bounding box center [166, 85] width 5 height 5
checkbox input "true"
click at [229, 200] on span "Save" at bounding box center [232, 201] width 10 height 5
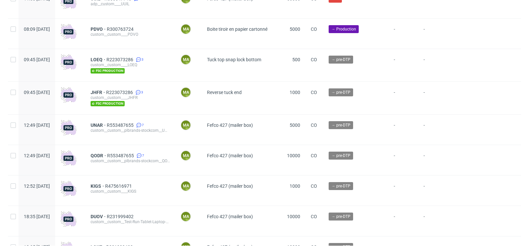
scroll to position [1699, 0]
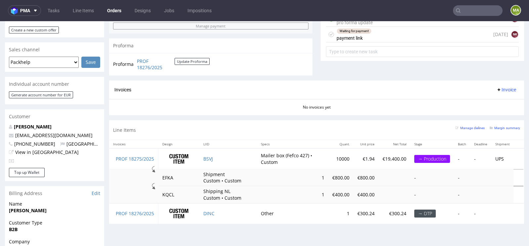
scroll to position [259, 0]
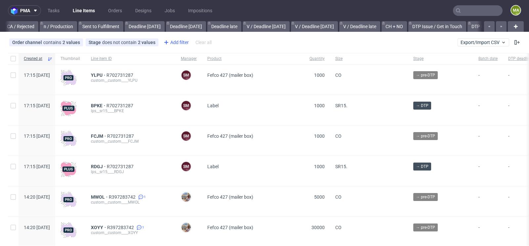
scroll to position [0, 748]
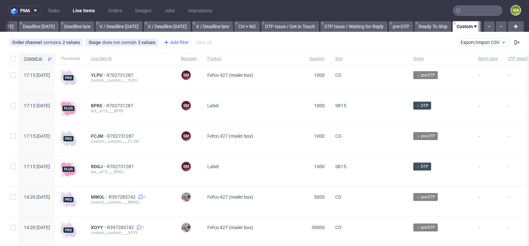
click at [177, 41] on div "Add filter" at bounding box center [175, 42] width 29 height 11
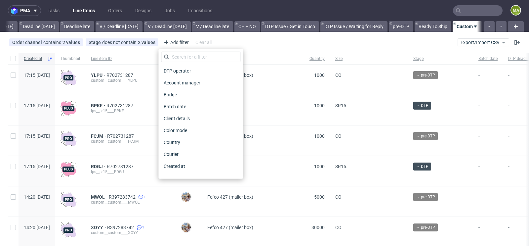
click at [182, 51] on div "DTP operator Account manager Badge Batch date Client details Color mode Country…" at bounding box center [200, 114] width 85 height 130
click at [181, 56] on input "text" at bounding box center [200, 57] width 79 height 11
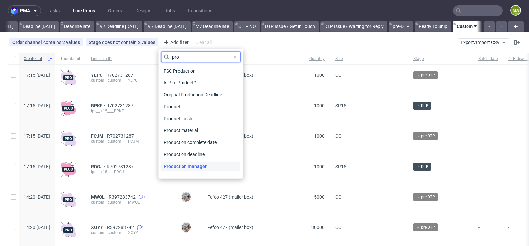
type input "pro"
click at [176, 165] on span "Production manager" at bounding box center [185, 165] width 48 height 9
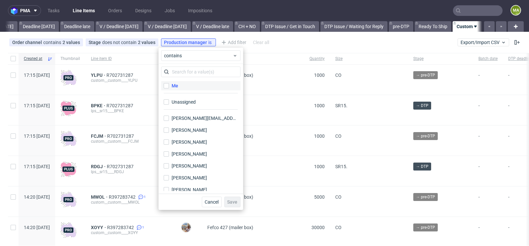
click at [179, 89] on label "Me" at bounding box center [200, 85] width 79 height 9
click at [169, 88] on input "Me" at bounding box center [166, 85] width 5 height 5
checkbox input "true"
click at [236, 203] on span "Save" at bounding box center [232, 201] width 10 height 5
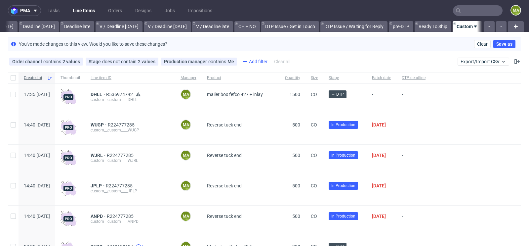
click at [257, 59] on div "Add filter" at bounding box center [254, 61] width 29 height 11
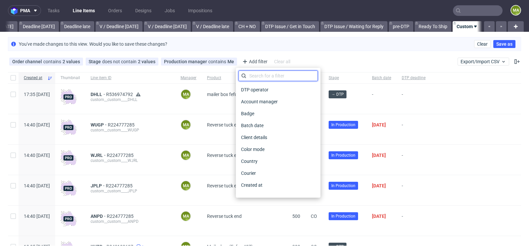
click at [261, 74] on input "text" at bounding box center [277, 75] width 79 height 11
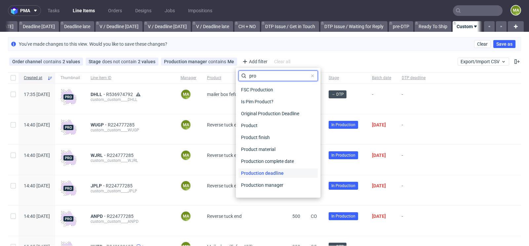
type input "pro"
click at [289, 173] on div "Production deadline" at bounding box center [277, 172] width 79 height 9
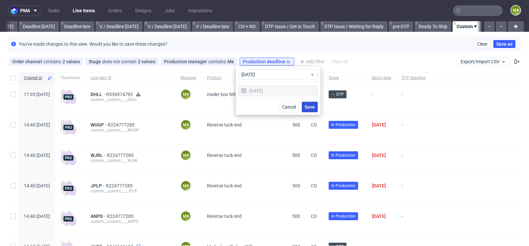
click at [312, 104] on span "Save" at bounding box center [310, 106] width 10 height 5
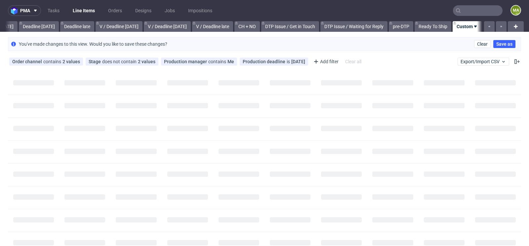
scroll to position [0, 742]
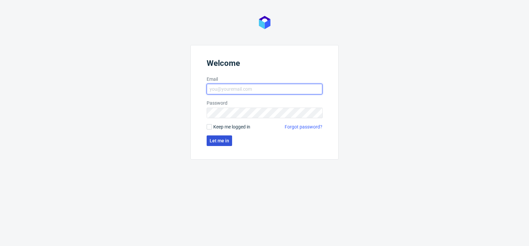
type input "[PERSON_NAME][EMAIL_ADDRESS][PERSON_NAME][DOMAIN_NAME]"
click at [217, 137] on button "Let me in" at bounding box center [219, 140] width 25 height 11
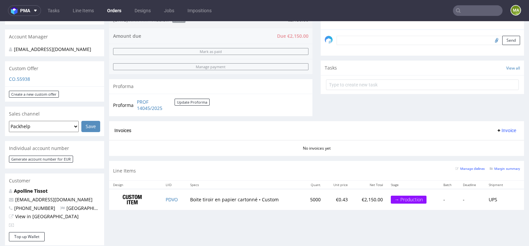
scroll to position [198, 0]
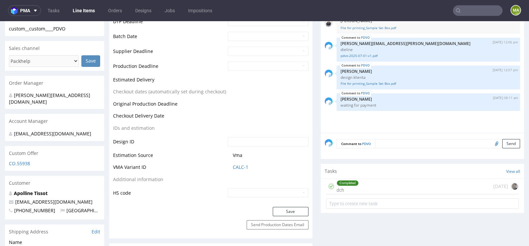
scroll to position [250, 0]
click at [234, 170] on td "CALC-1" at bounding box center [267, 169] width 82 height 12
click at [236, 167] on link "CALC-1" at bounding box center [241, 167] width 16 height 7
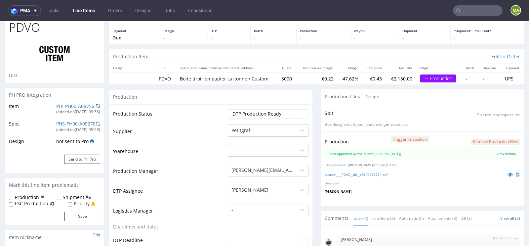
scroll to position [0, 0]
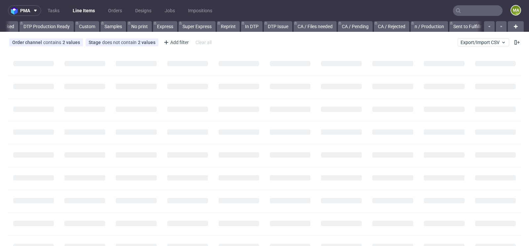
click at [470, 8] on input "text" at bounding box center [478, 10] width 50 height 11
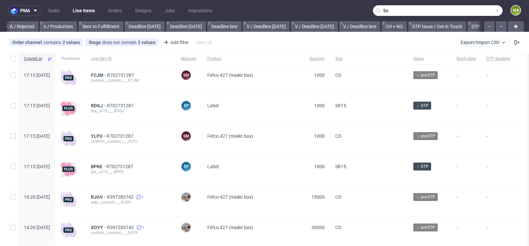
scroll to position [0, 748]
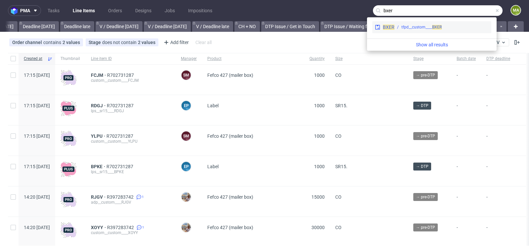
type input "bxer"
click at [418, 24] on div "tfpd__custom____ BXER" at bounding box center [421, 27] width 40 height 6
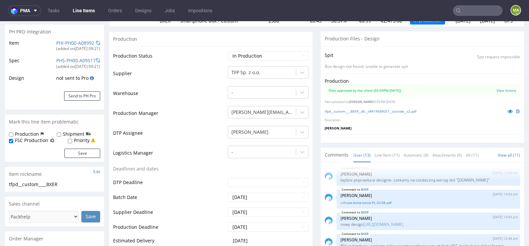
scroll to position [96, 0]
click at [508, 110] on icon at bounding box center [510, 110] width 5 height 5
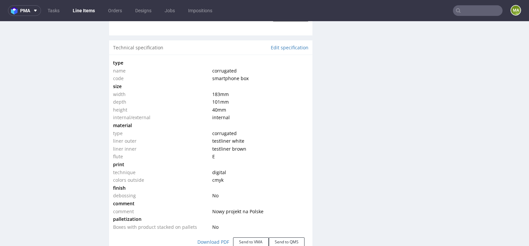
scroll to position [706, 0]
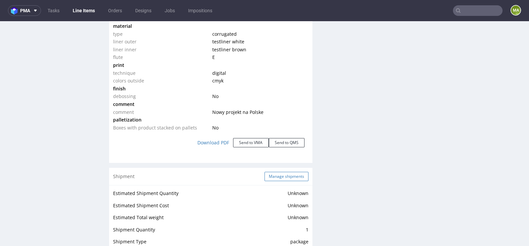
click at [285, 172] on button "Manage shipments" at bounding box center [287, 176] width 44 height 9
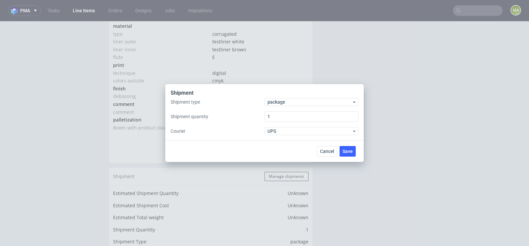
click at [301, 107] on div "Shipment type package Shipment quantity 1 Courier UPS" at bounding box center [265, 116] width 188 height 37
click at [301, 103] on span "package" at bounding box center [309, 102] width 84 height 7
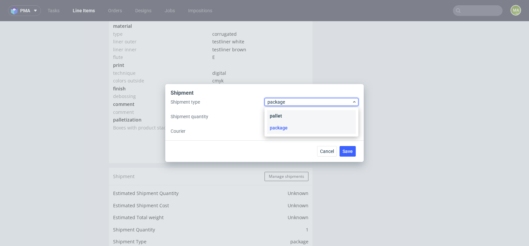
click at [291, 112] on div "pallet" at bounding box center [311, 116] width 89 height 12
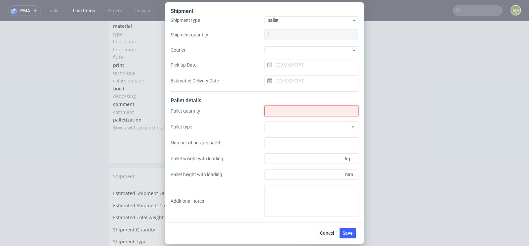
click at [291, 112] on input "Shipment type" at bounding box center [312, 110] width 94 height 11
type input "1"
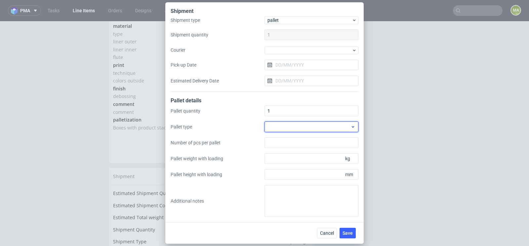
click at [317, 129] on div at bounding box center [312, 126] width 94 height 11
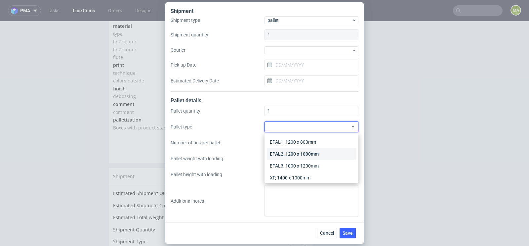
click at [302, 152] on div "EPAL2, 1200 x 1000mm" at bounding box center [311, 154] width 89 height 12
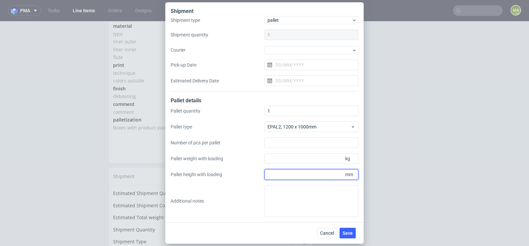
click at [325, 167] on div "Pallet quantity 1 Pallet type EPAL2, 1200 x 1000mm Number of pcs per pallet Pal…" at bounding box center [265, 160] width 188 height 111
type input "1600"
click at [273, 155] on input "Pallet weight with loading" at bounding box center [312, 158] width 94 height 11
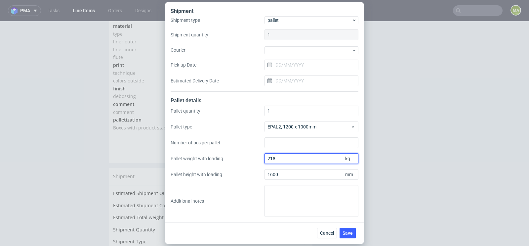
type input "218"
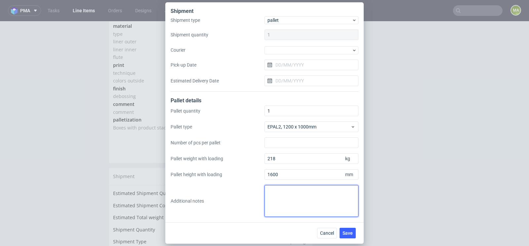
click at [298, 188] on textarea at bounding box center [312, 201] width 94 height 32
paste textarea "Pick-up location: TFP Sp. z o.o. ul. Katowicka 26 62-035 Kórnik"
type textarea "Pick-up location: TFP Sp. z o.o. ul. Katowicka 26 62-035 Kórnik"
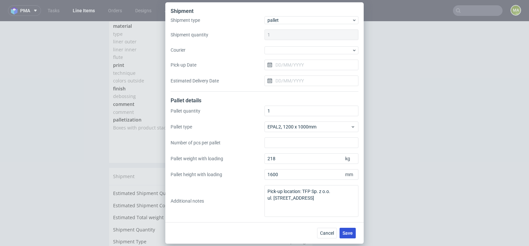
click at [352, 229] on button "Save" at bounding box center [348, 232] width 16 height 11
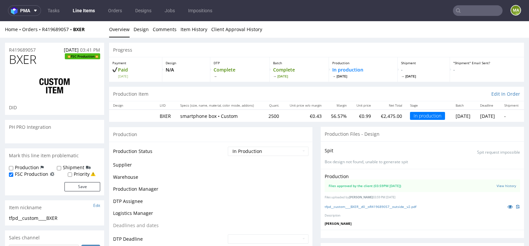
scroll to position [214, 0]
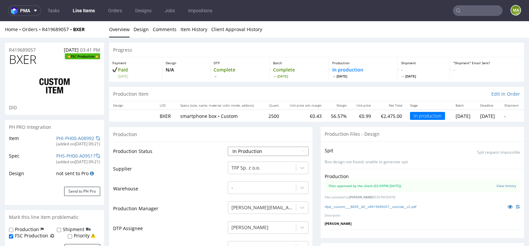
click at [258, 150] on select "Waiting for Artwork Waiting for Diecut Waiting for Mockup Waiting for DTP Waiti…" at bounding box center [268, 150] width 81 height 9
select select "production_complete"
click at [228, 146] on select "Waiting for Artwork Waiting for Diecut Waiting for Mockup Waiting for DTP Waiti…" at bounding box center [268, 150] width 81 height 9
click at [202, 191] on td "Warehouse" at bounding box center [169, 191] width 113 height 20
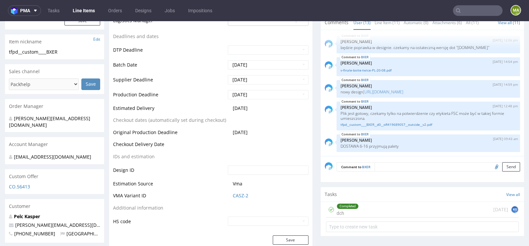
scroll to position [261, 0]
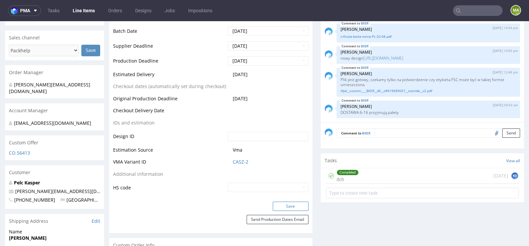
click at [292, 204] on button "Save" at bounding box center [291, 205] width 36 height 9
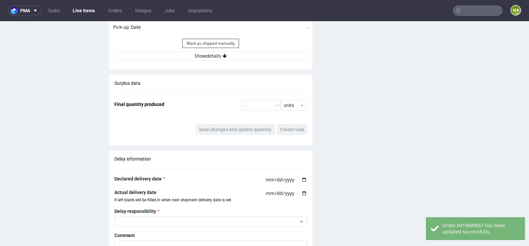
scroll to position [986, 0]
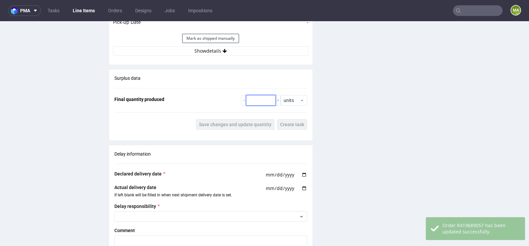
click at [258, 101] on input "number" at bounding box center [261, 100] width 30 height 11
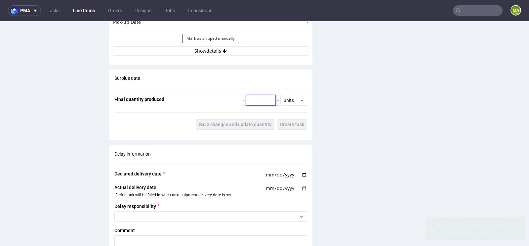
paste input "2760"
type input "2760"
click at [252, 122] on span "Save changes and update quantity" at bounding box center [235, 124] width 72 height 5
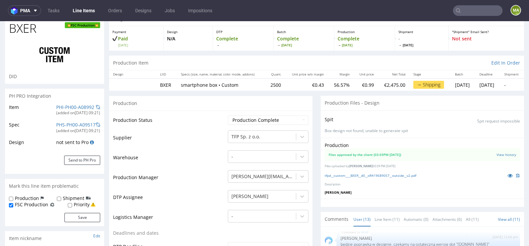
scroll to position [0, 0]
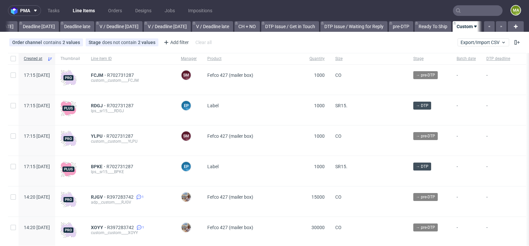
scroll to position [0, 748]
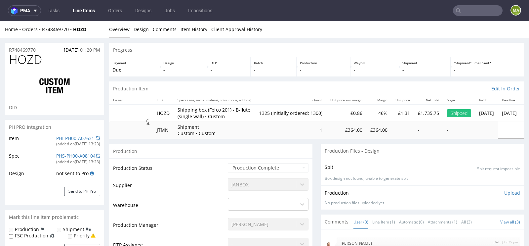
select select "in_progress"
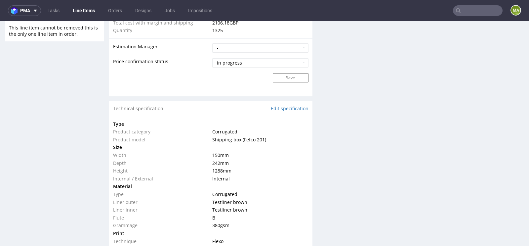
scroll to position [584, 0]
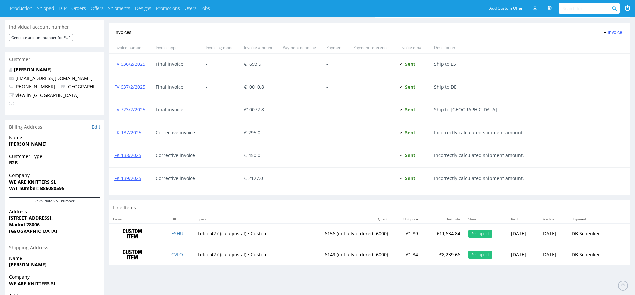
scroll to position [363, 0]
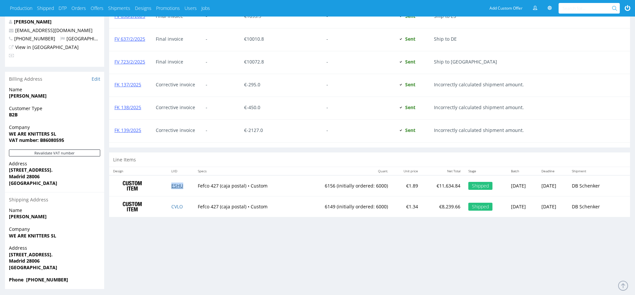
click at [177, 186] on link "ESHU" at bounding box center [177, 186] width 12 height 6
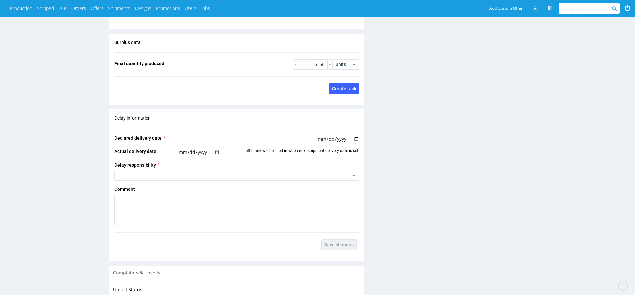
scroll to position [805, 0]
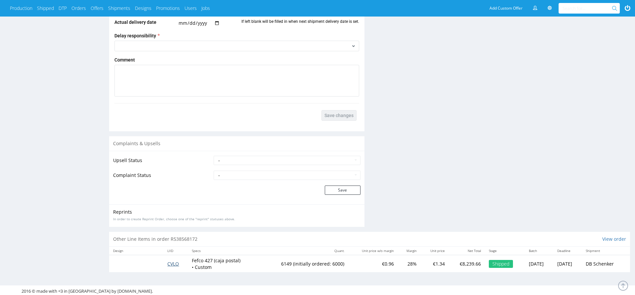
click at [167, 263] on span "CVLO" at bounding box center [173, 264] width 12 height 6
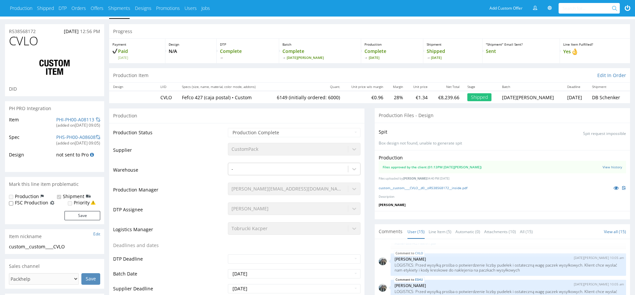
scroll to position [15, 0]
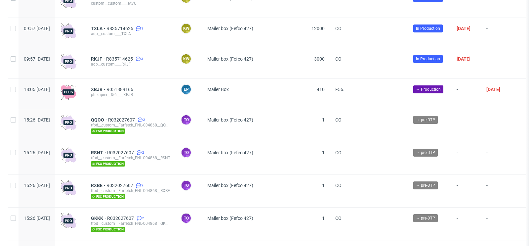
scroll to position [2008, 0]
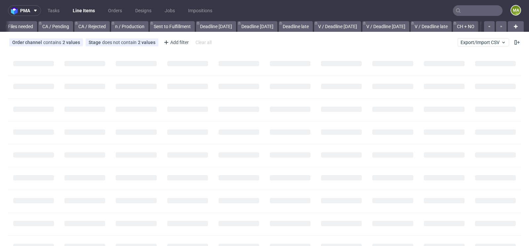
click at [481, 11] on input "text" at bounding box center [478, 10] width 50 height 11
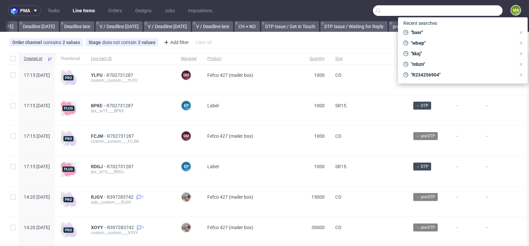
scroll to position [0, 748]
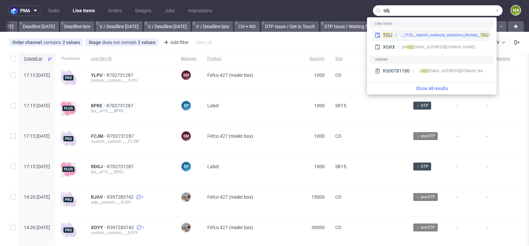
type input "tdij"
click at [442, 35] on div "bds__t120__reprint_overbury_solutions_limited__ TDIJ" at bounding box center [443, 35] width 89 height 6
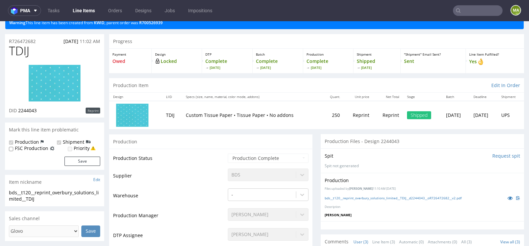
scroll to position [27, 0]
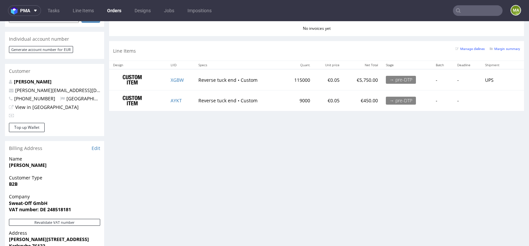
scroll to position [308, 0]
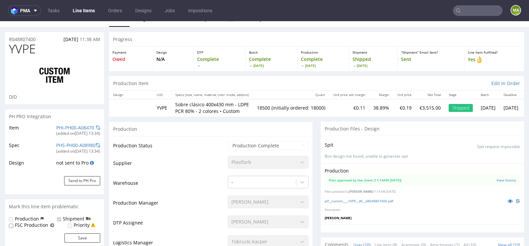
scroll to position [12, 0]
